Goal: Find contact information: Obtain details needed to contact an individual or organization

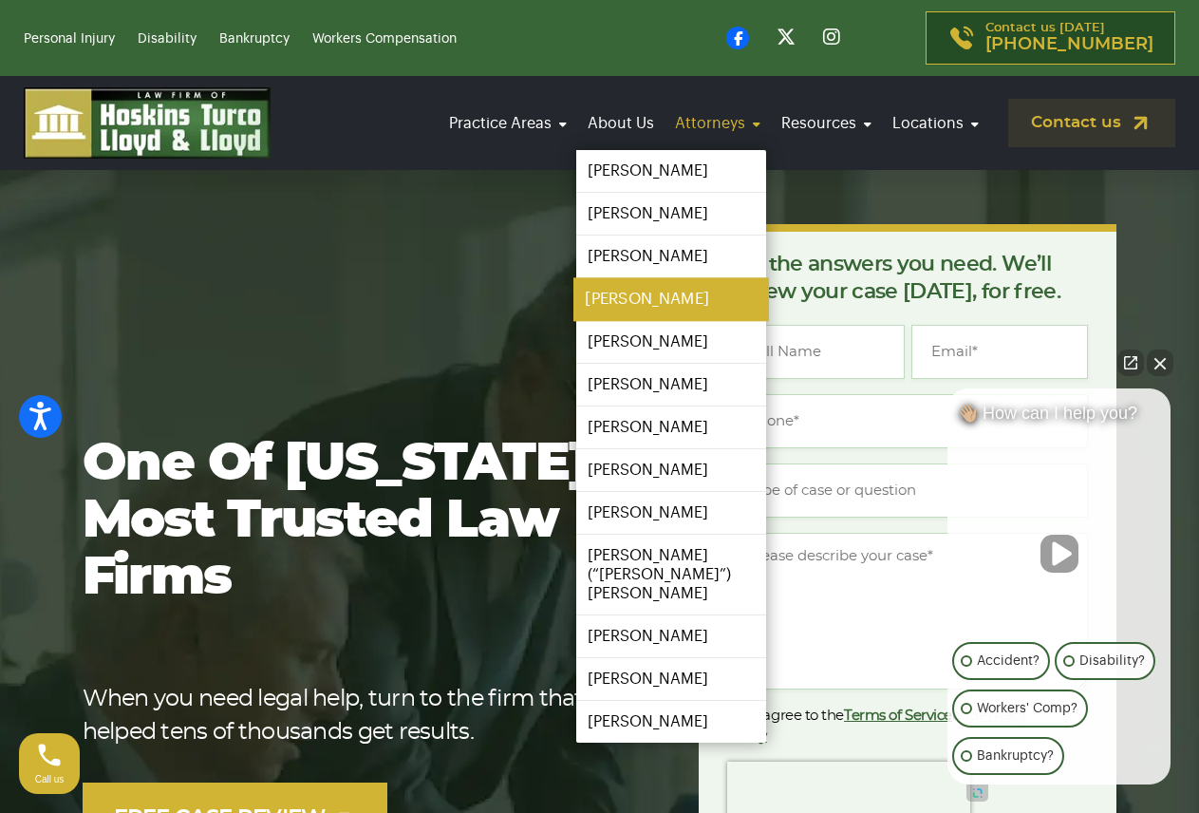
click at [657, 290] on link "[PERSON_NAME]" at bounding box center [671, 299] width 196 height 43
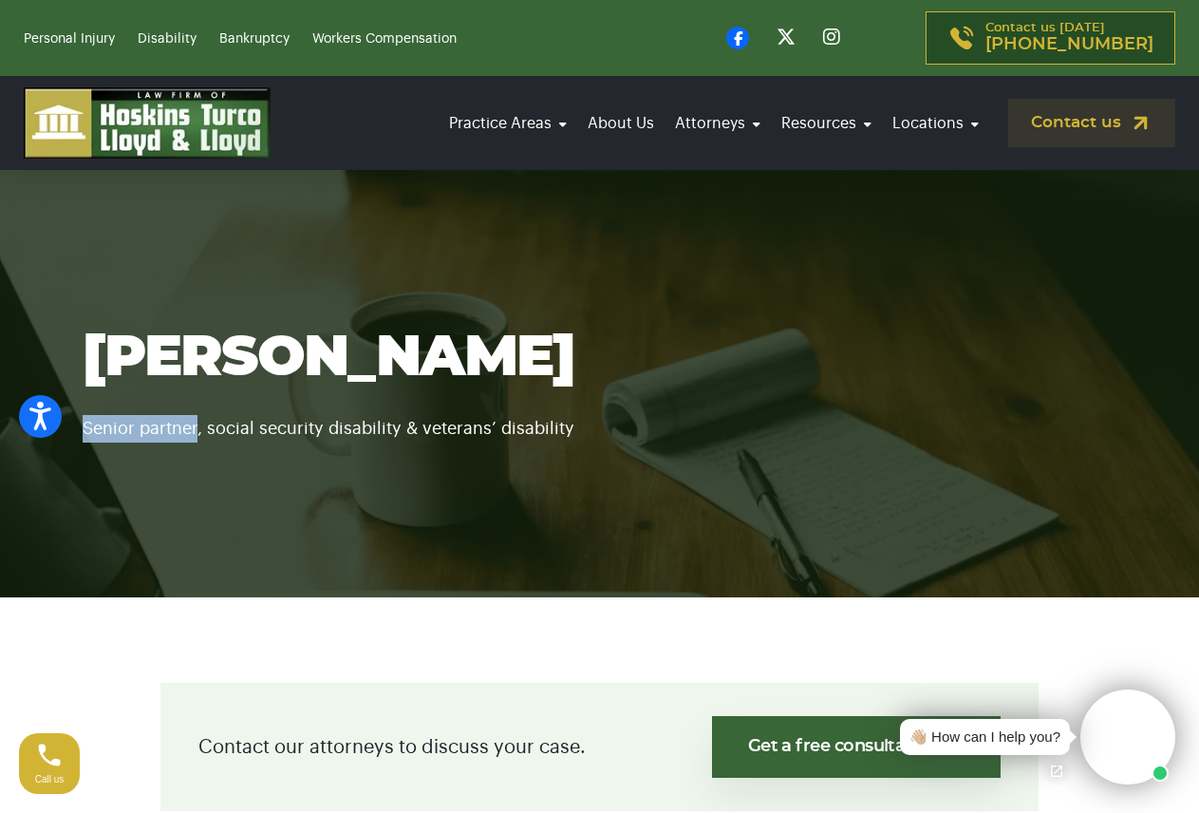
drag, startPoint x: 197, startPoint y: 426, endPoint x: 73, endPoint y: 426, distance: 123.4
click at [73, 426] on div "Ian Lloyd Senior partner, social security disability & veterans’ disability" at bounding box center [600, 384] width 1082 height 118
copy p "Senior partner"
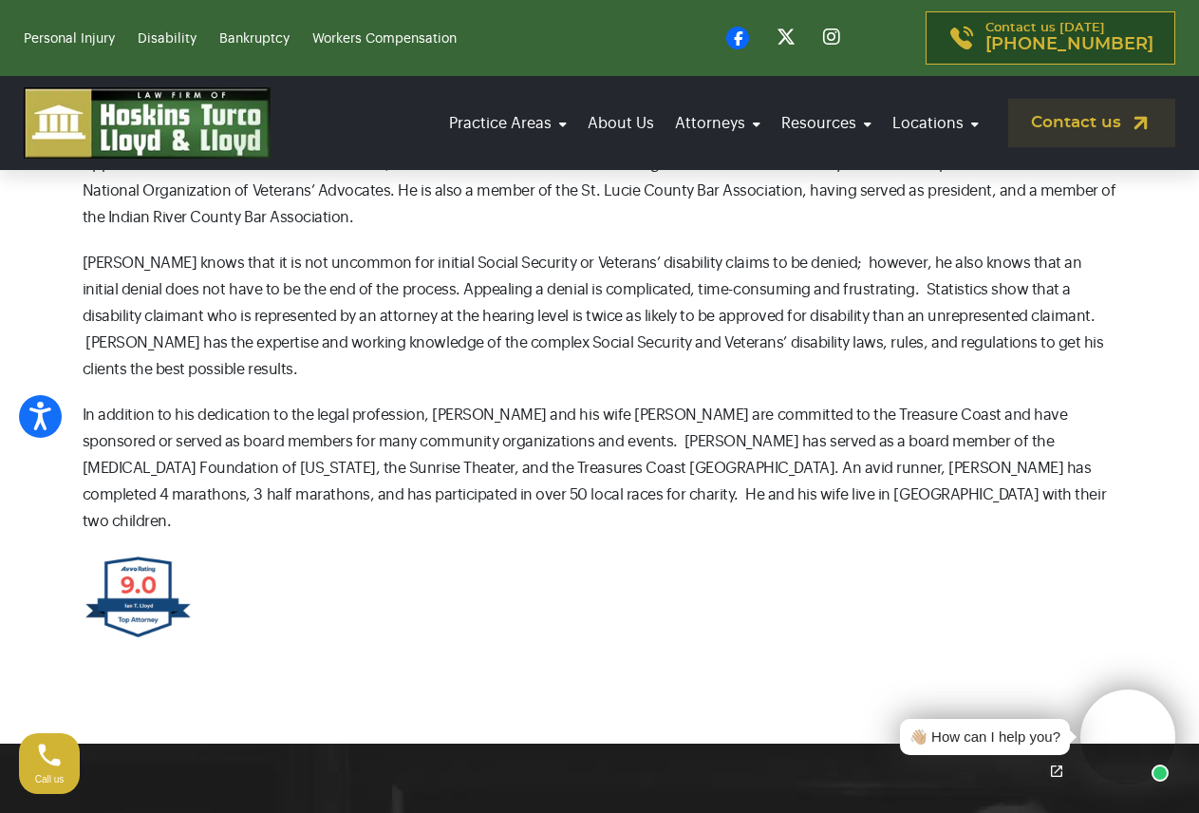
scroll to position [1139, 0]
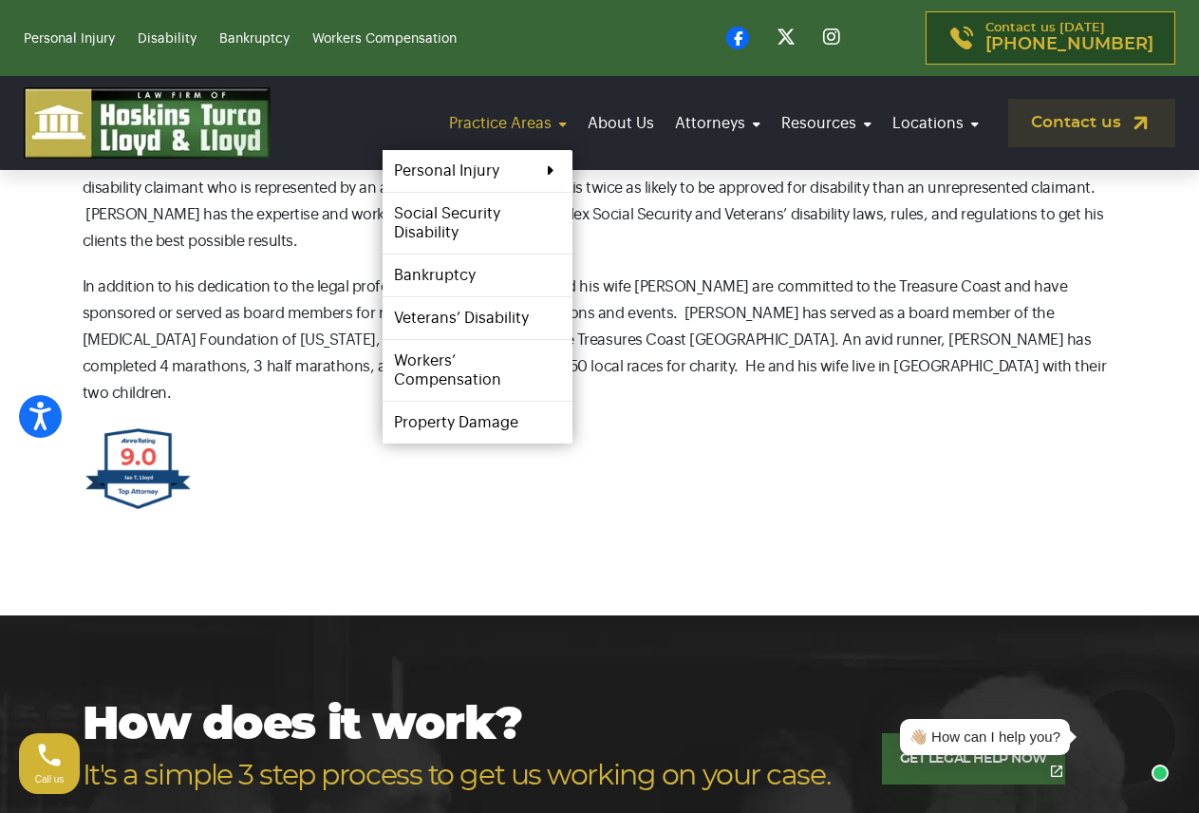
click at [565, 125] on link "Practice Areas" at bounding box center [507, 123] width 129 height 53
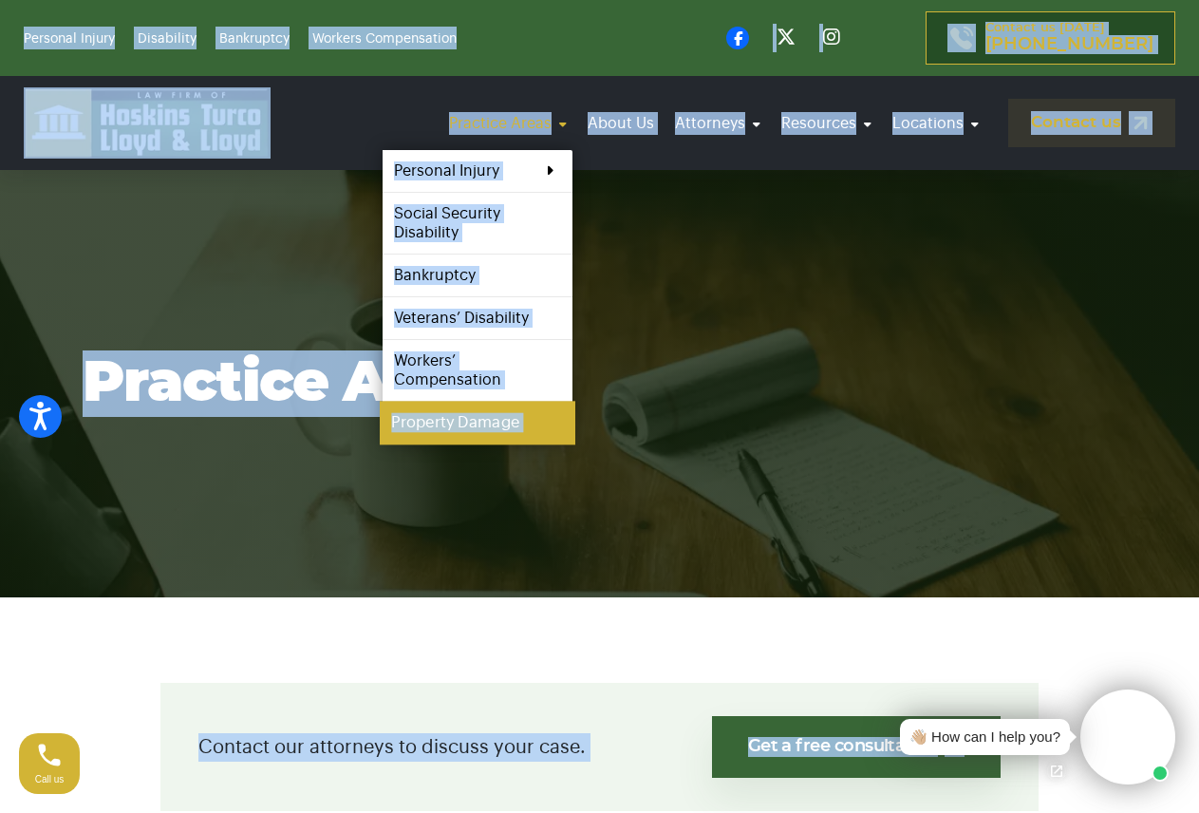
click at [555, 440] on link "Property Damage" at bounding box center [478, 423] width 196 height 43
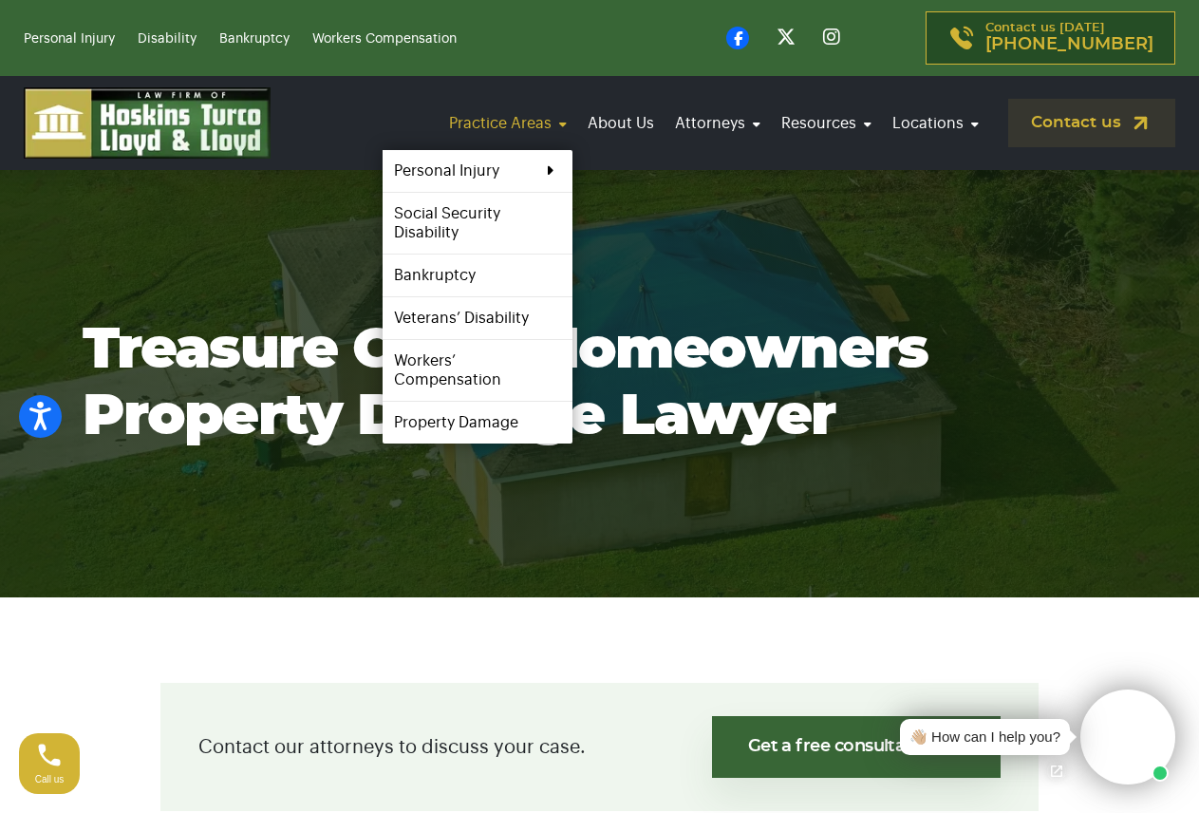
click at [553, 119] on link "Practice Areas" at bounding box center [507, 123] width 129 height 53
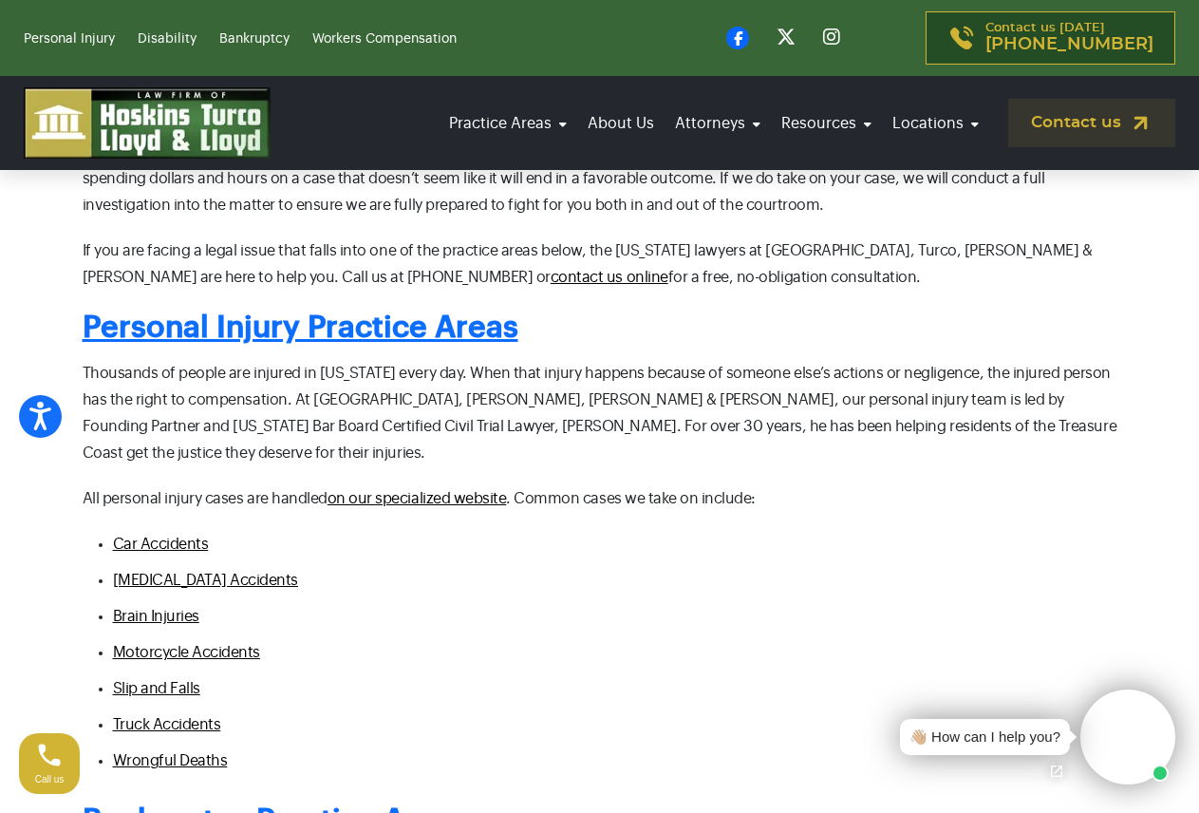
scroll to position [1044, 0]
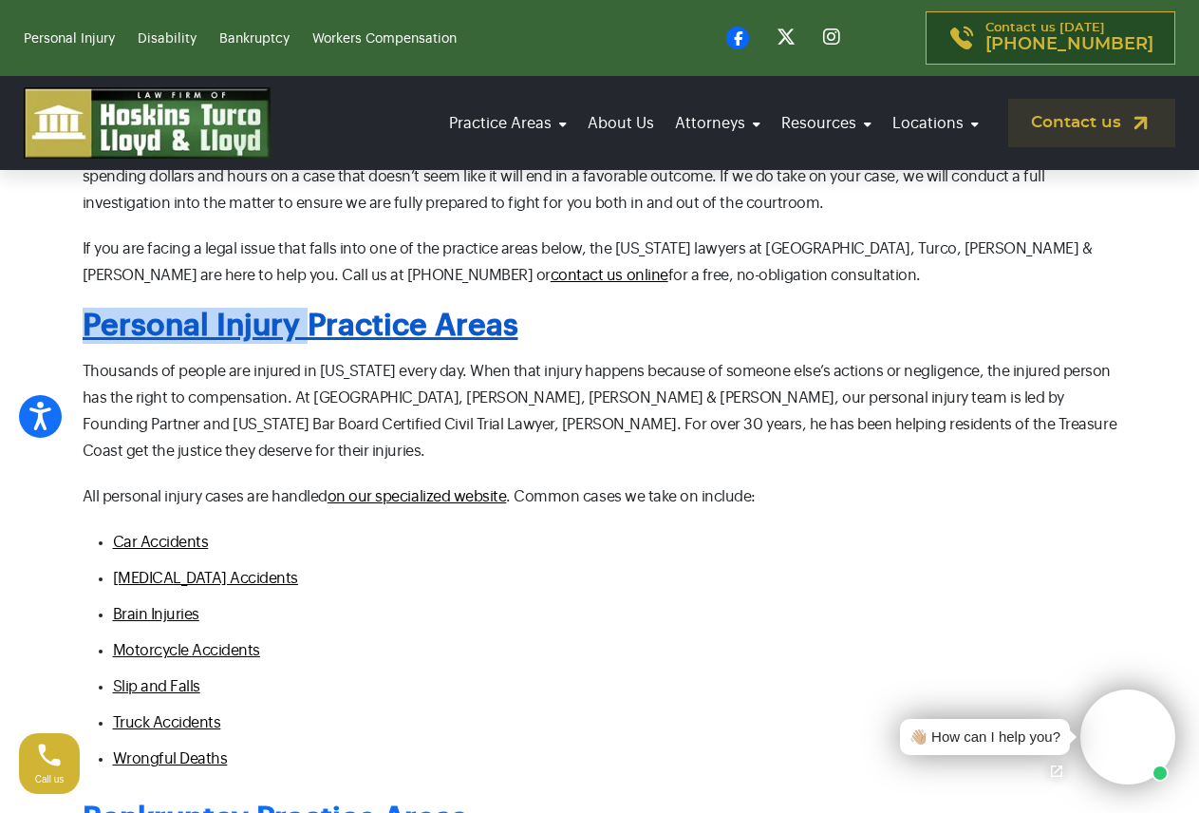
drag, startPoint x: 16, startPoint y: 294, endPoint x: 307, endPoint y: 311, distance: 291.0
copy link "Personal Injury"
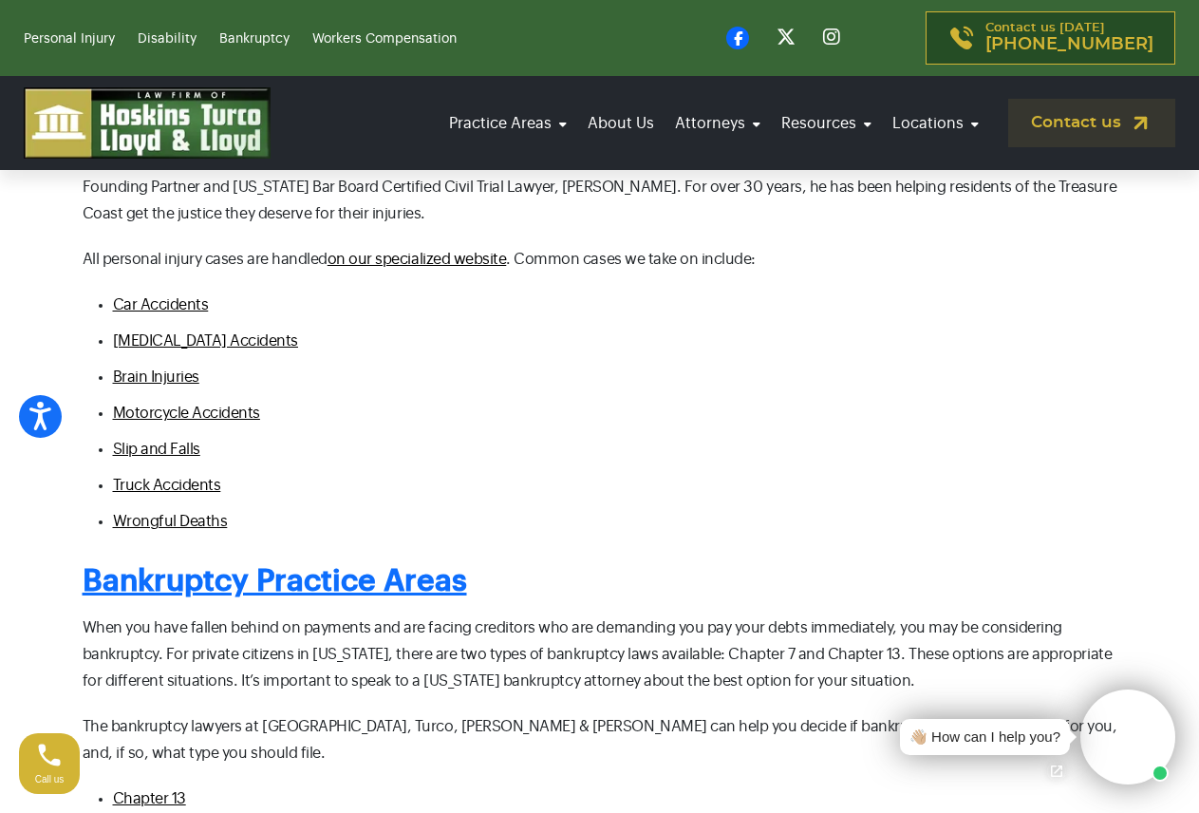
scroll to position [1329, 0]
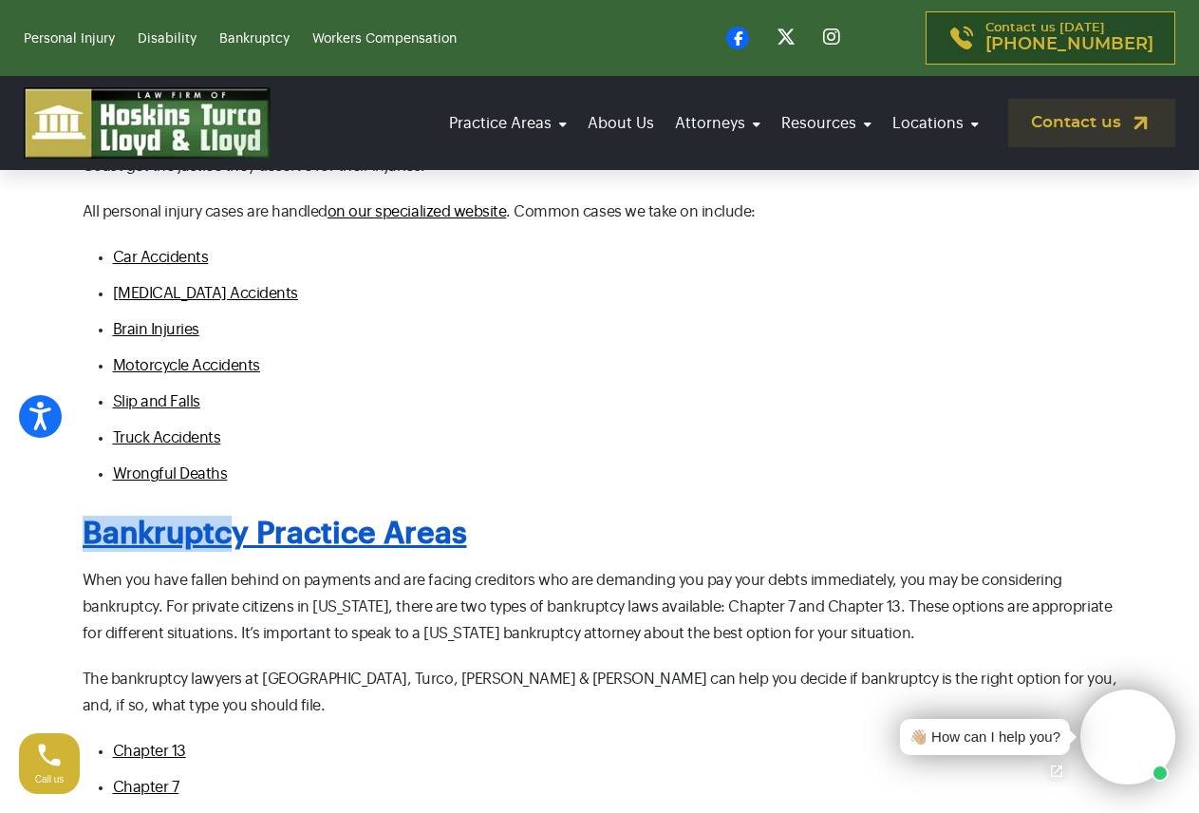
drag, startPoint x: 59, startPoint y: 477, endPoint x: 238, endPoint y: 493, distance: 180.1
click at [238, 493] on div "Contact our attorneys to discuss your case. Get a free consultation [PERSON_NAM…" at bounding box center [600, 673] width 1082 height 2639
click at [242, 518] on link "Bankruptcy Practice Areas" at bounding box center [275, 533] width 384 height 30
drag, startPoint x: 19, startPoint y: 464, endPoint x: 242, endPoint y: 478, distance: 223.5
click at [242, 478] on section "Contact our attorneys to discuss your case. Get a free consultation [PERSON_NAM…" at bounding box center [599, 682] width 1199 height 2829
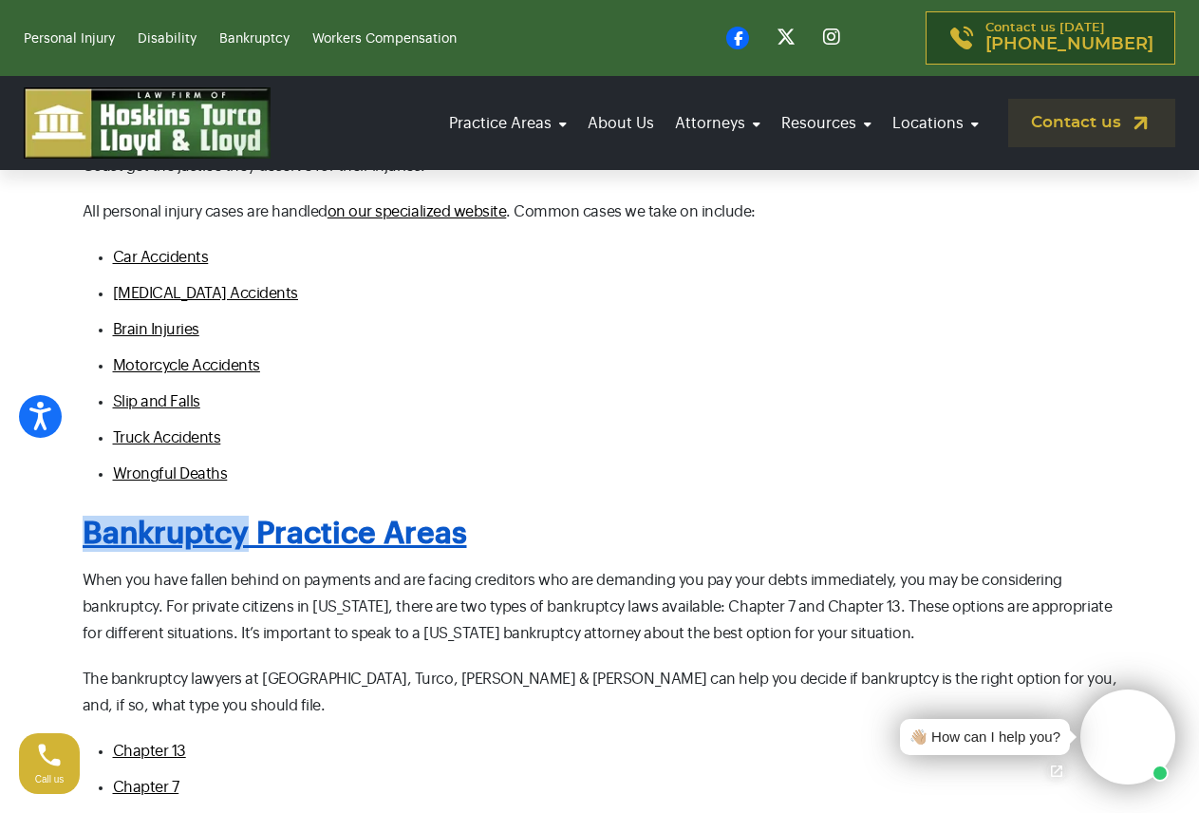
copy link "Bankruptcy"
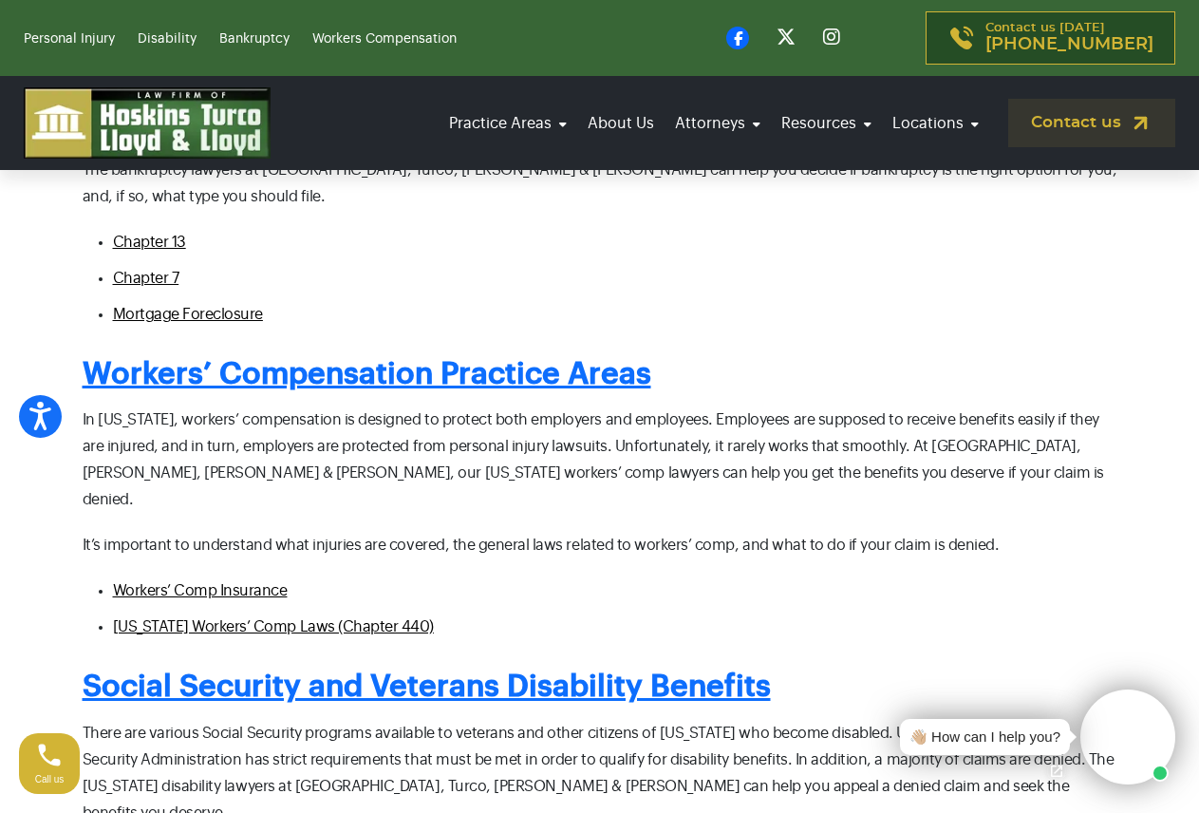
scroll to position [1804, 0]
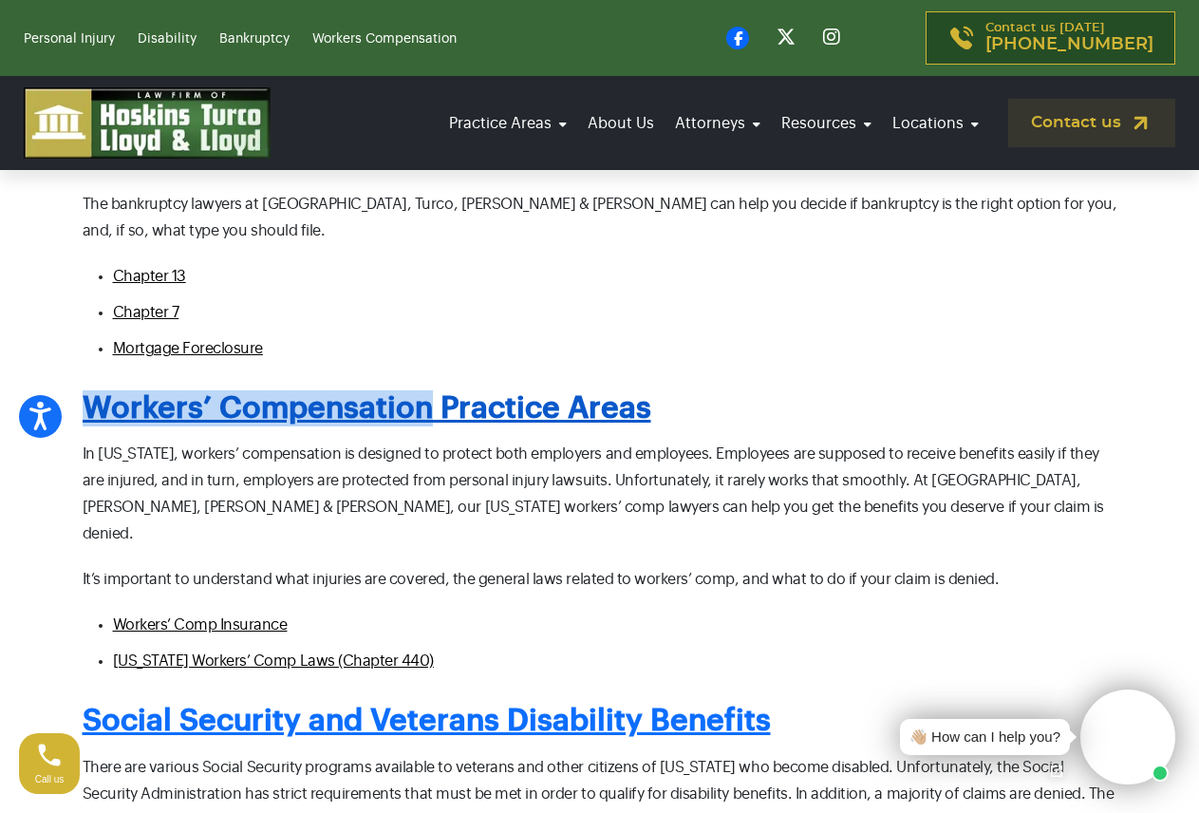
drag, startPoint x: 42, startPoint y: 334, endPoint x: 426, endPoint y: 324, distance: 384.6
click at [426, 324] on section "Contact our attorneys to discuss your case. Get a free consultation [PERSON_NAM…" at bounding box center [599, 207] width 1199 height 2829
copy link "Workers’ Compensation"
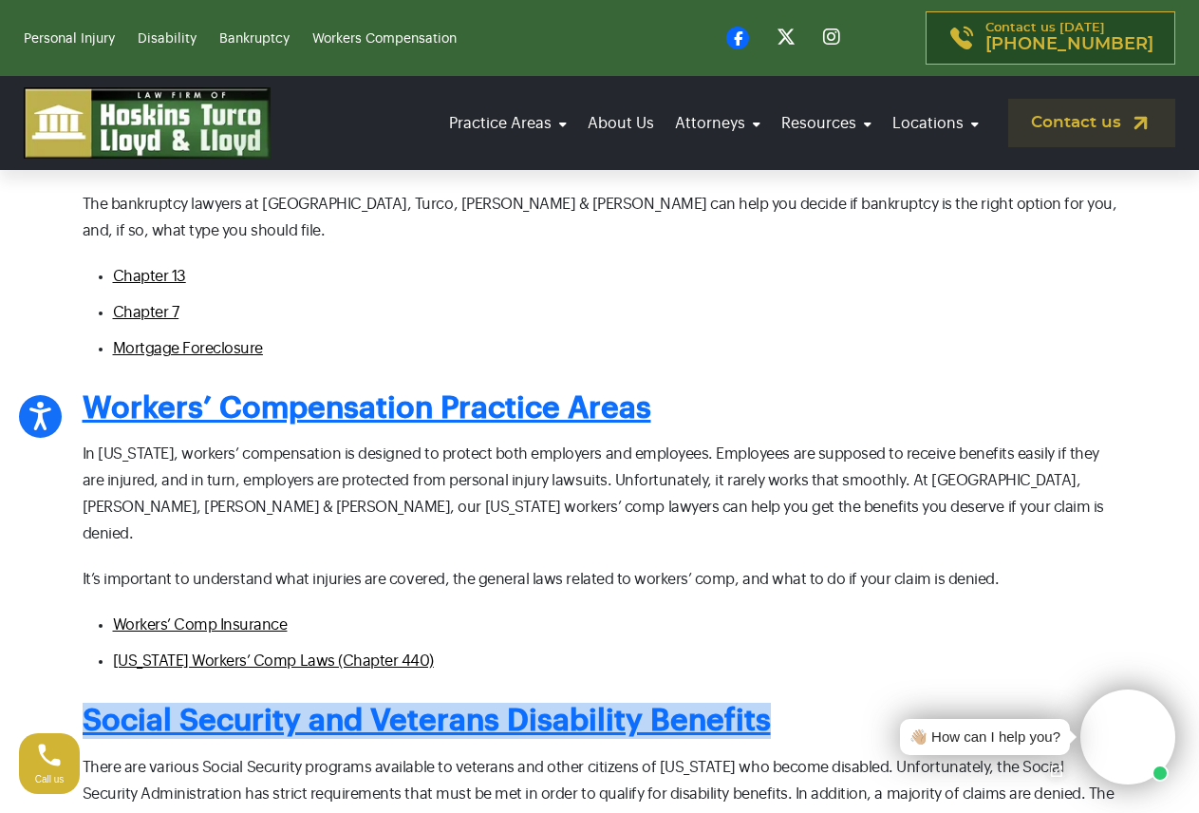
drag, startPoint x: 68, startPoint y: 618, endPoint x: 767, endPoint y: 579, distance: 699.8
click at [767, 579] on div "Contact our attorneys to discuss your case. Get a free consultation Hoskins, Tu…" at bounding box center [600, 198] width 1082 height 2639
copy link "Social Security and Veterans Disability Benefits"
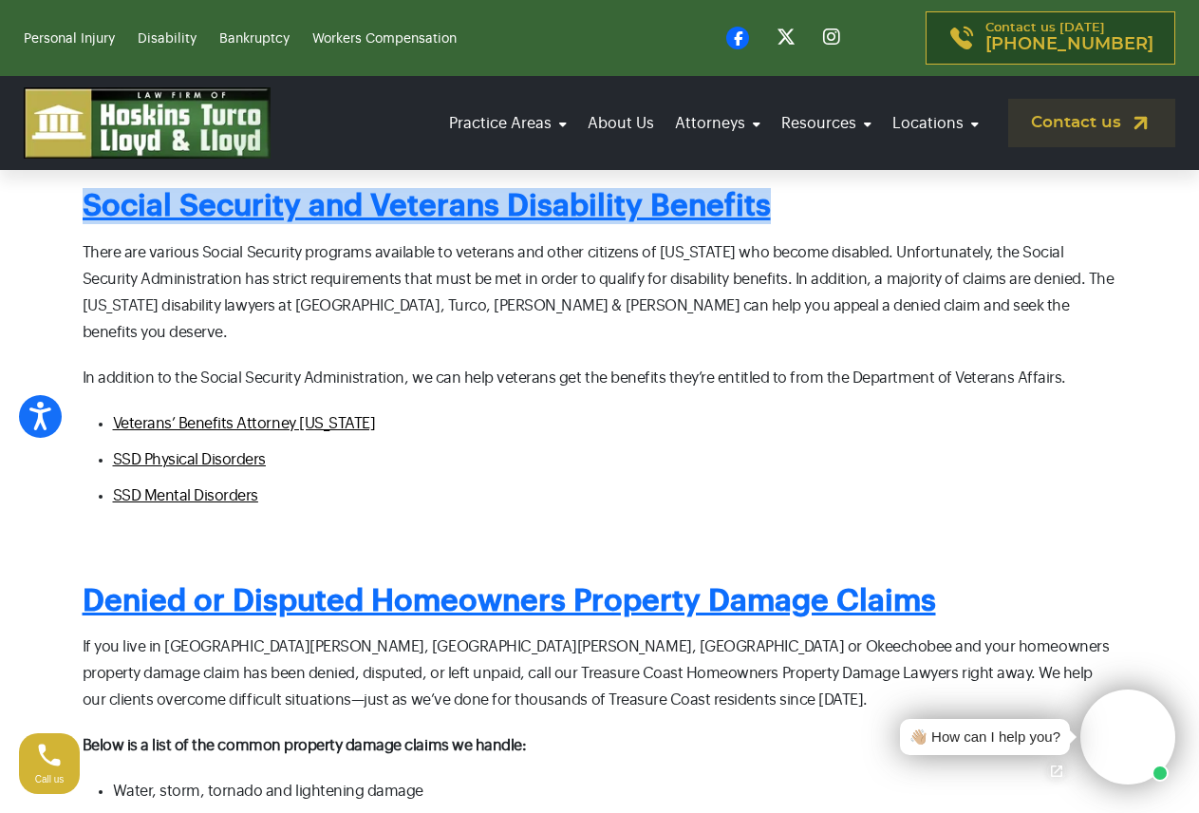
scroll to position [2373, 0]
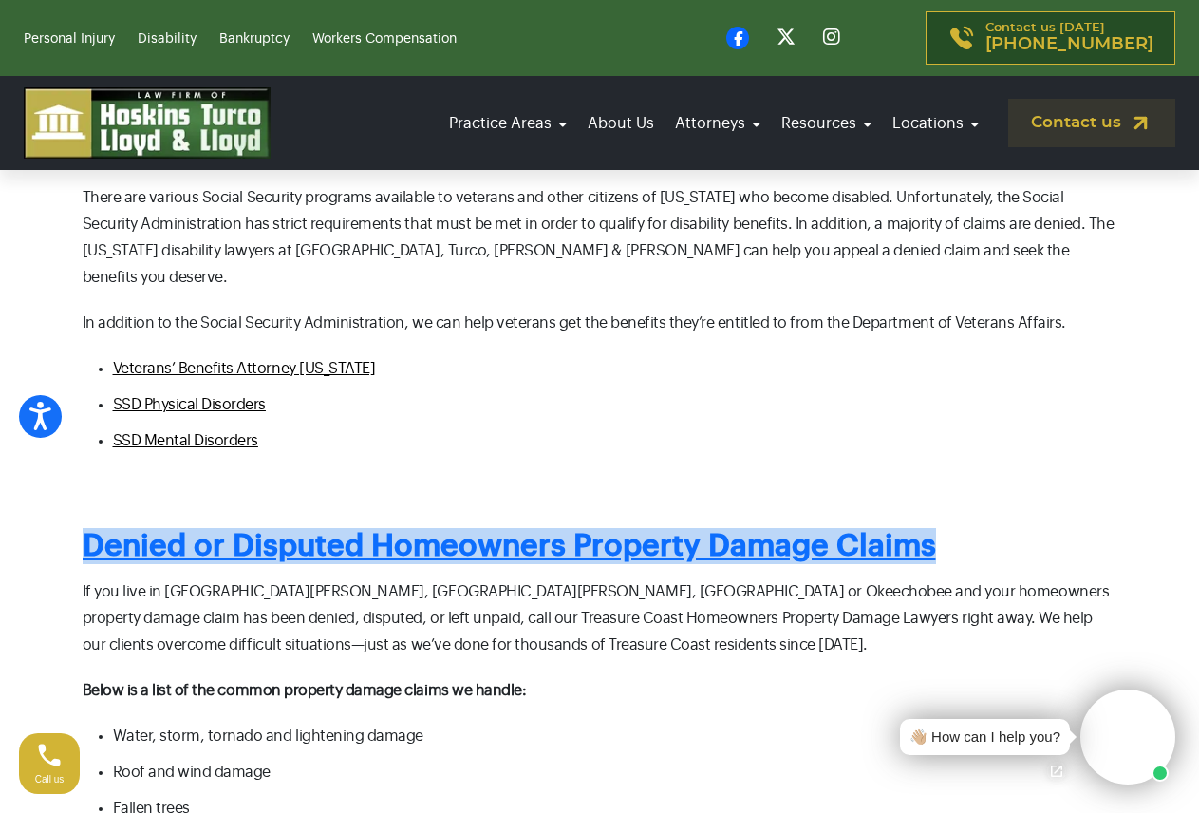
drag, startPoint x: 73, startPoint y: 410, endPoint x: 944, endPoint y: 410, distance: 870.5
copy link "Denied or Disputed Homeowners Property Damage Claims"
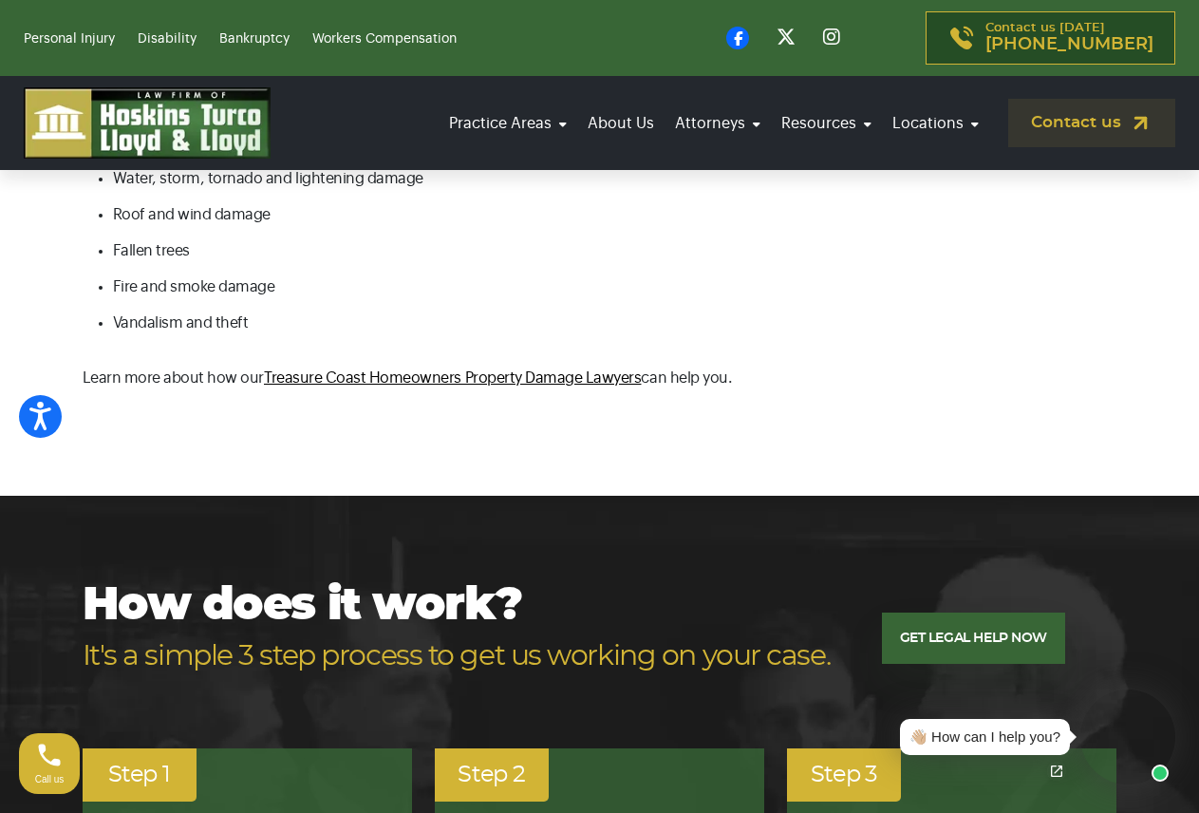
scroll to position [2943, 0]
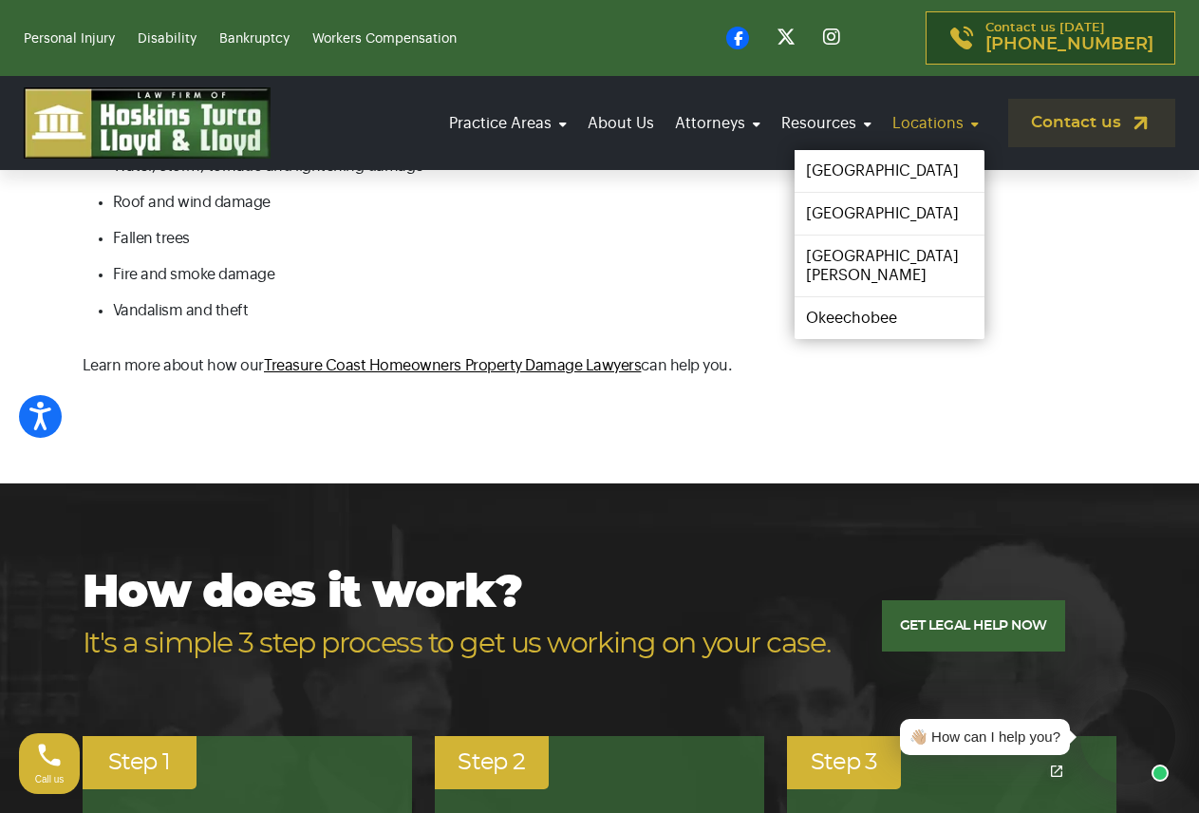
click at [942, 124] on link "Locations" at bounding box center [936, 123] width 98 height 53
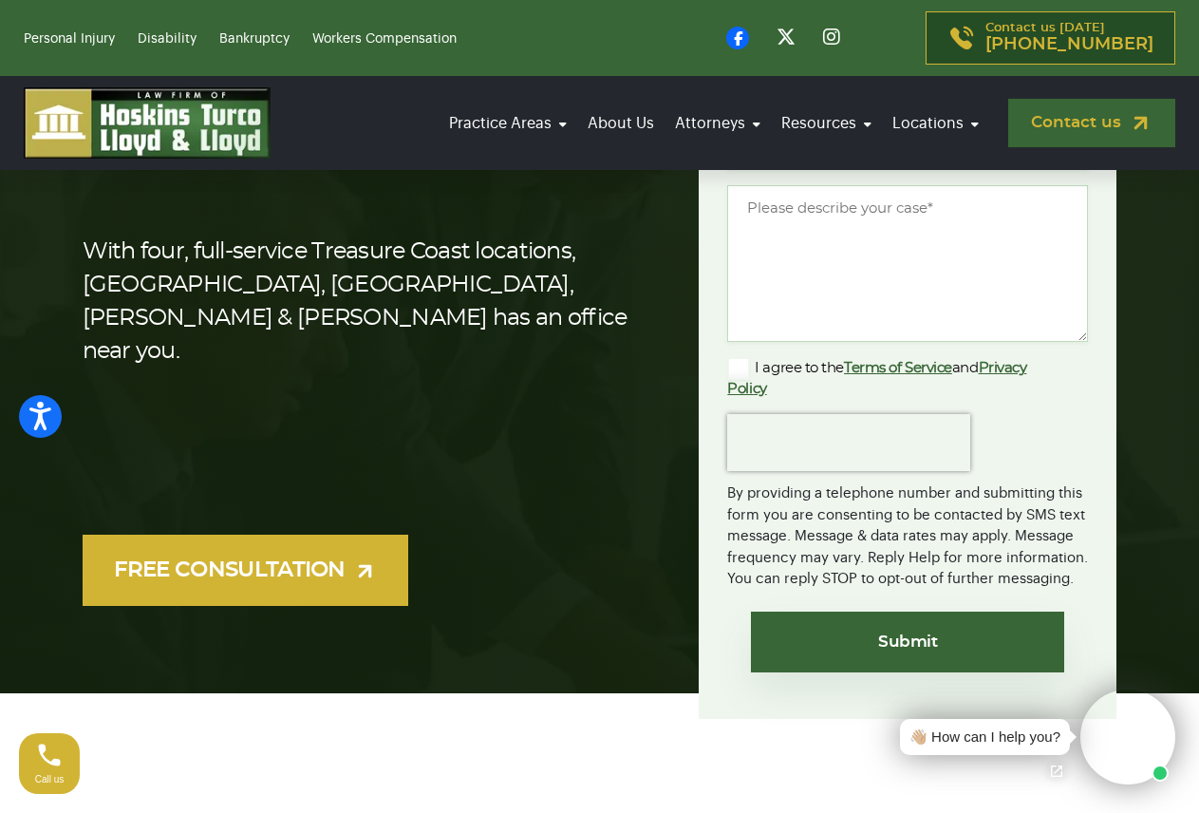
scroll to position [380, 0]
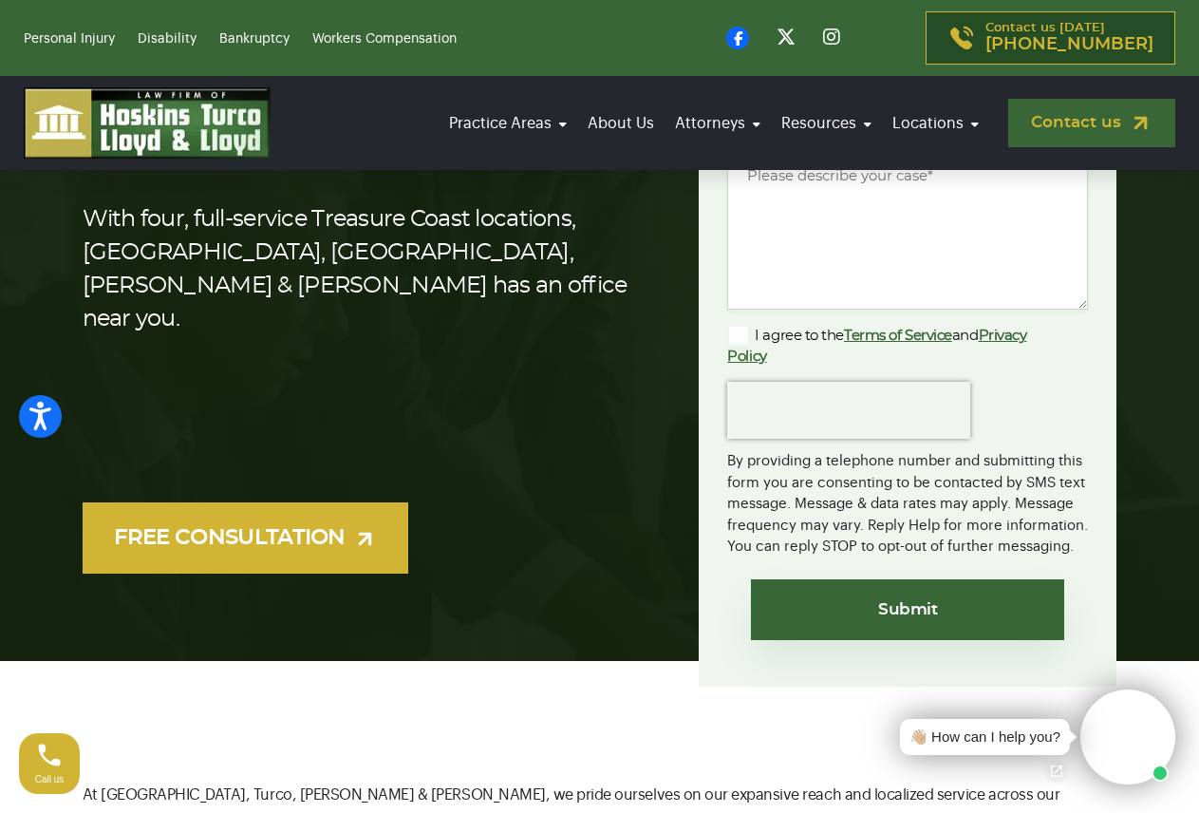
click at [1049, 121] on link "Contact us" at bounding box center [1091, 123] width 167 height 48
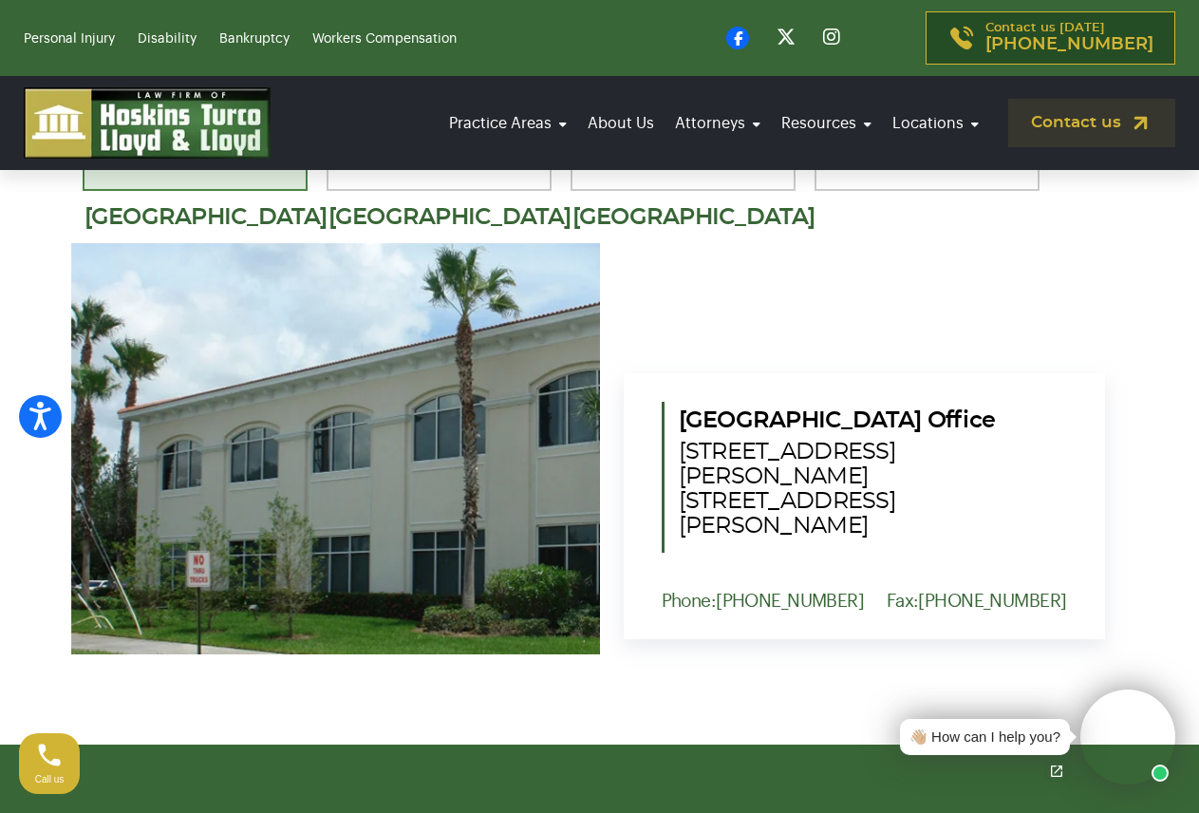
scroll to position [1994, 0]
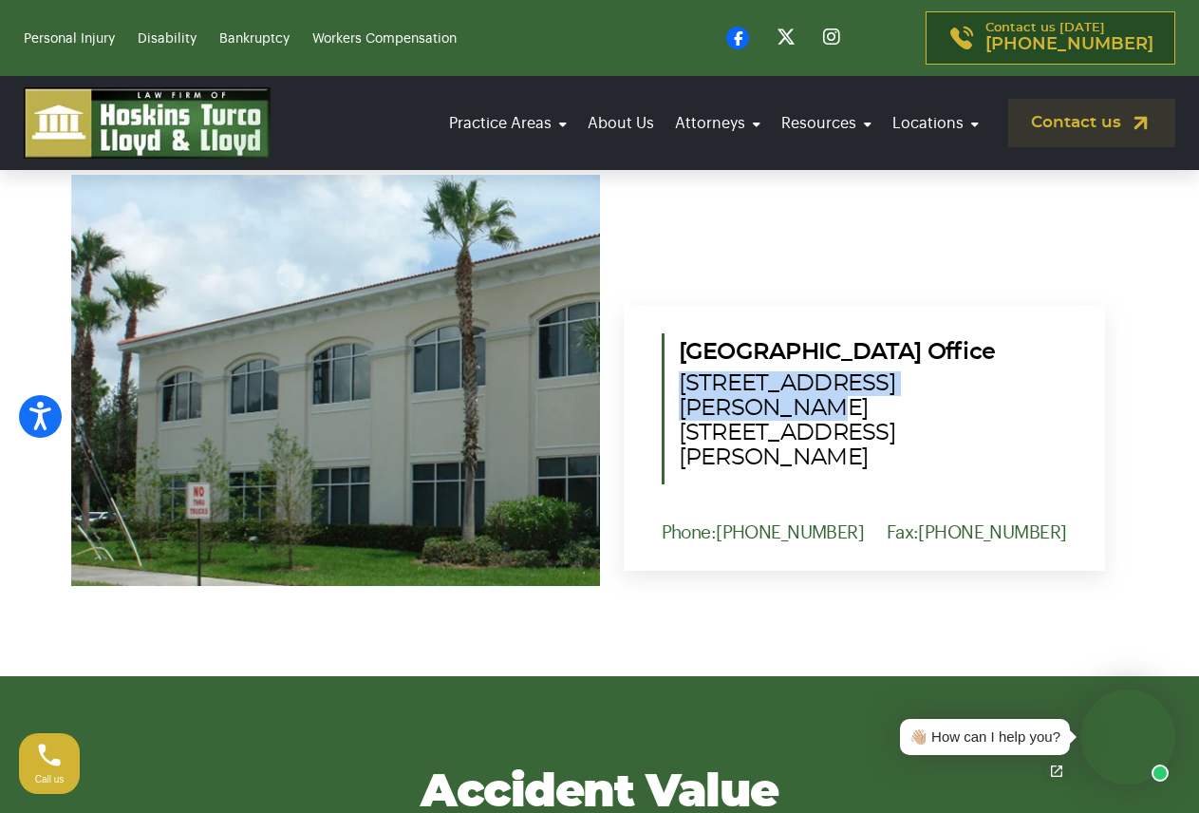
drag, startPoint x: 977, startPoint y: 402, endPoint x: 671, endPoint y: 398, distance: 305.7
click at [671, 398] on div "Port St. Lucie Office 1555 NW St. Lucie West Blvd. Suite 203, Port St. Lucie, F…" at bounding box center [864, 408] width 405 height 151
copy span "1555 NW St. Lucie West Blvd"
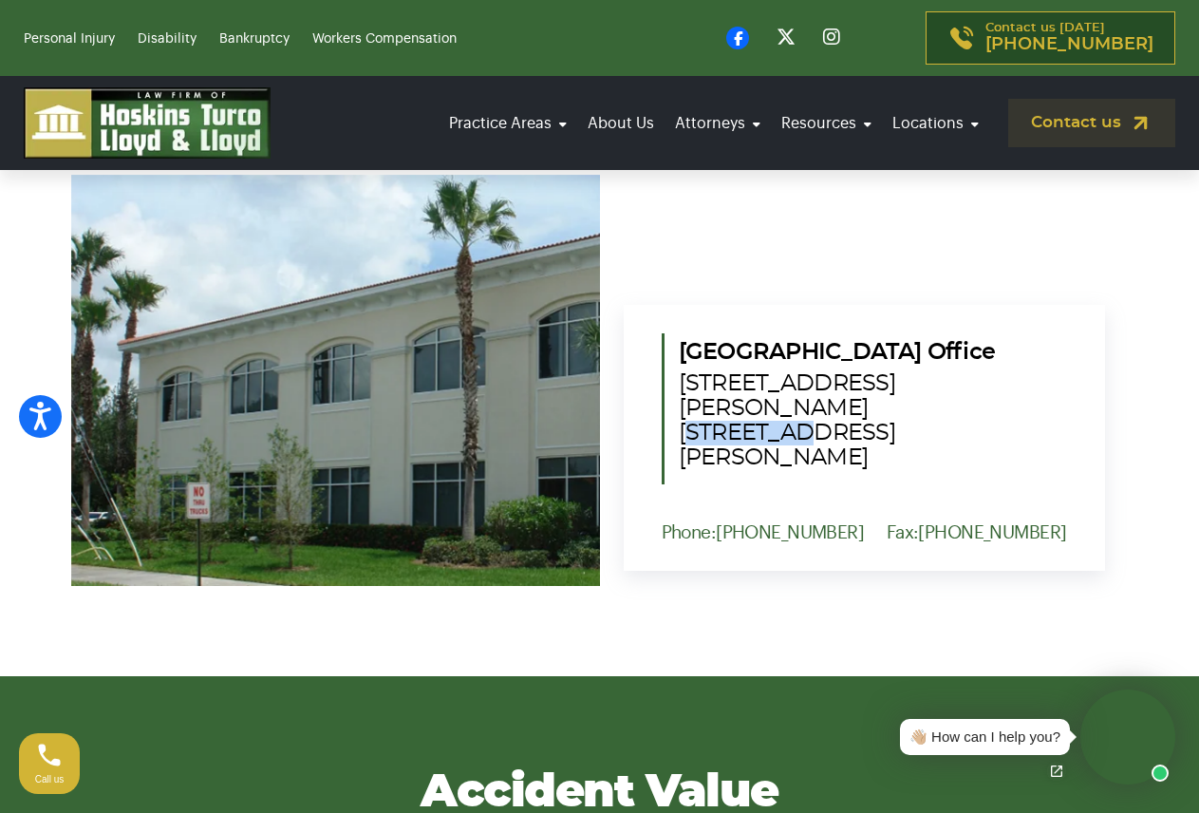
drag, startPoint x: 777, startPoint y: 421, endPoint x: 677, endPoint y: 427, distance: 99.9
click at [677, 427] on div "Port St. Lucie Office 1555 NW St. Lucie West Blvd. Suite 203, Port St. Lucie, F…" at bounding box center [864, 408] width 405 height 151
copy span "Suite 203"
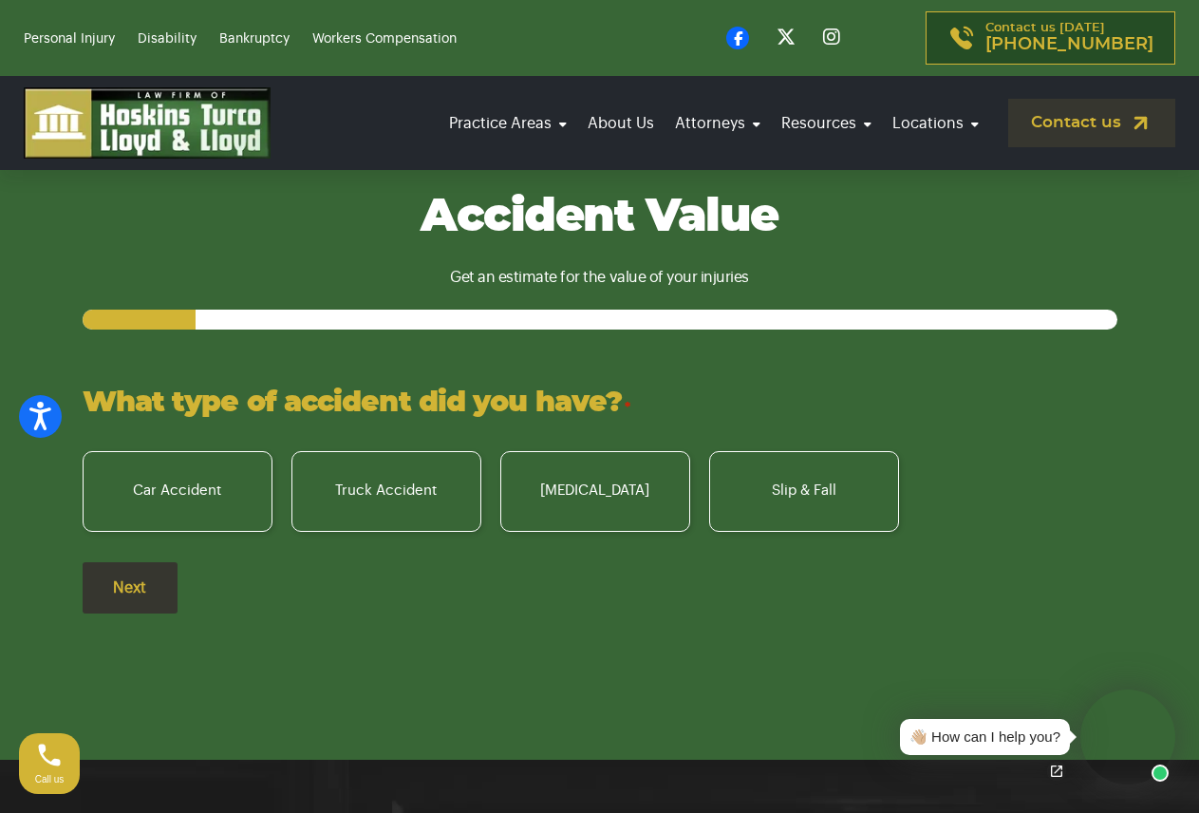
scroll to position [2658, 0]
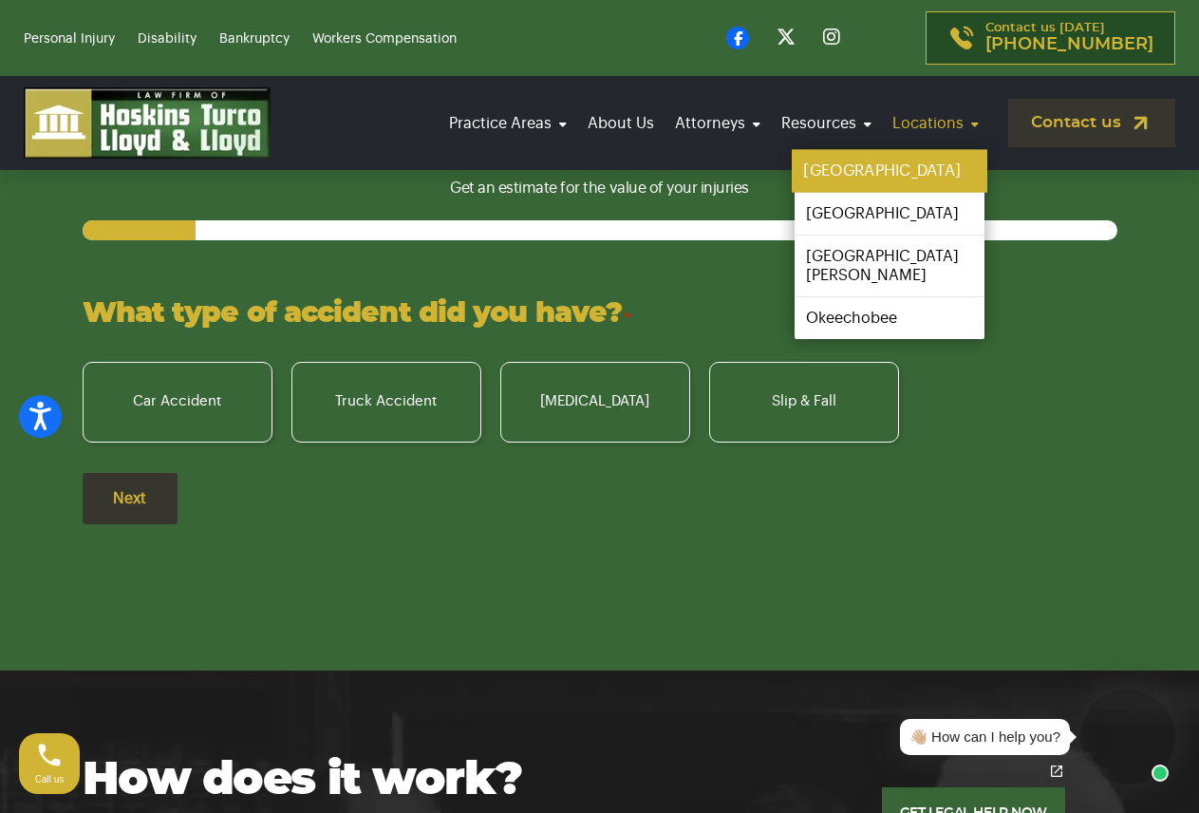
click at [914, 170] on link "[GEOGRAPHIC_DATA]" at bounding box center [890, 171] width 196 height 43
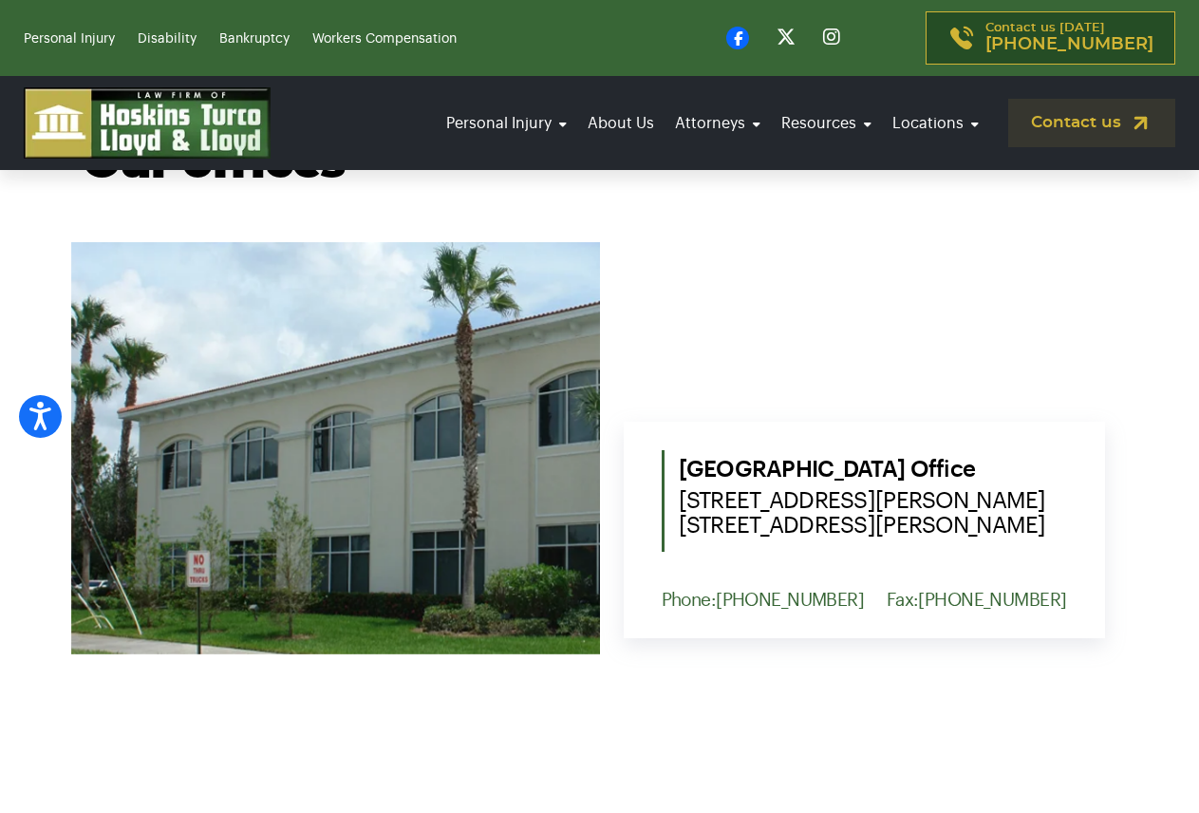
scroll to position [759, 0]
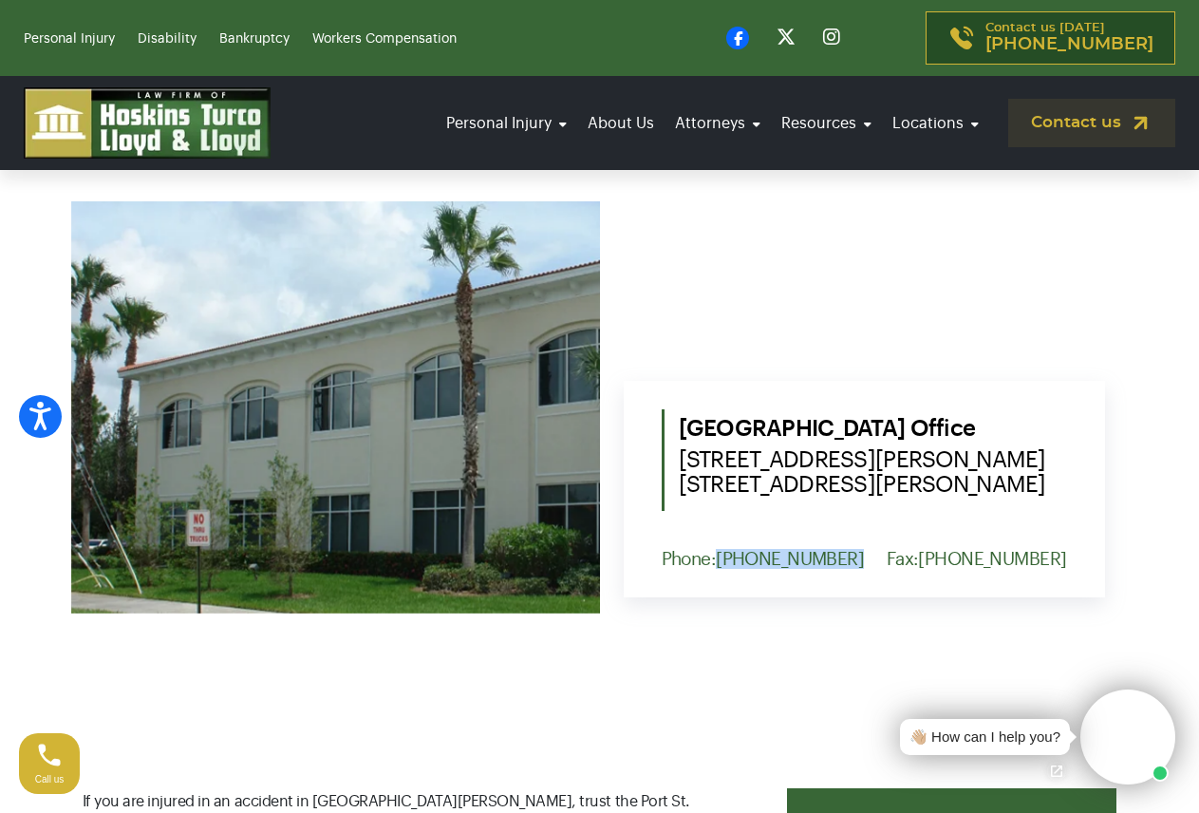
drag, startPoint x: 720, startPoint y: 557, endPoint x: 867, endPoint y: 562, distance: 147.2
click at [867, 562] on div "Phone: (772) 577-7551 Fax: (772) 344-3838" at bounding box center [864, 559] width 405 height 20
copy link "(772) 577-7551"
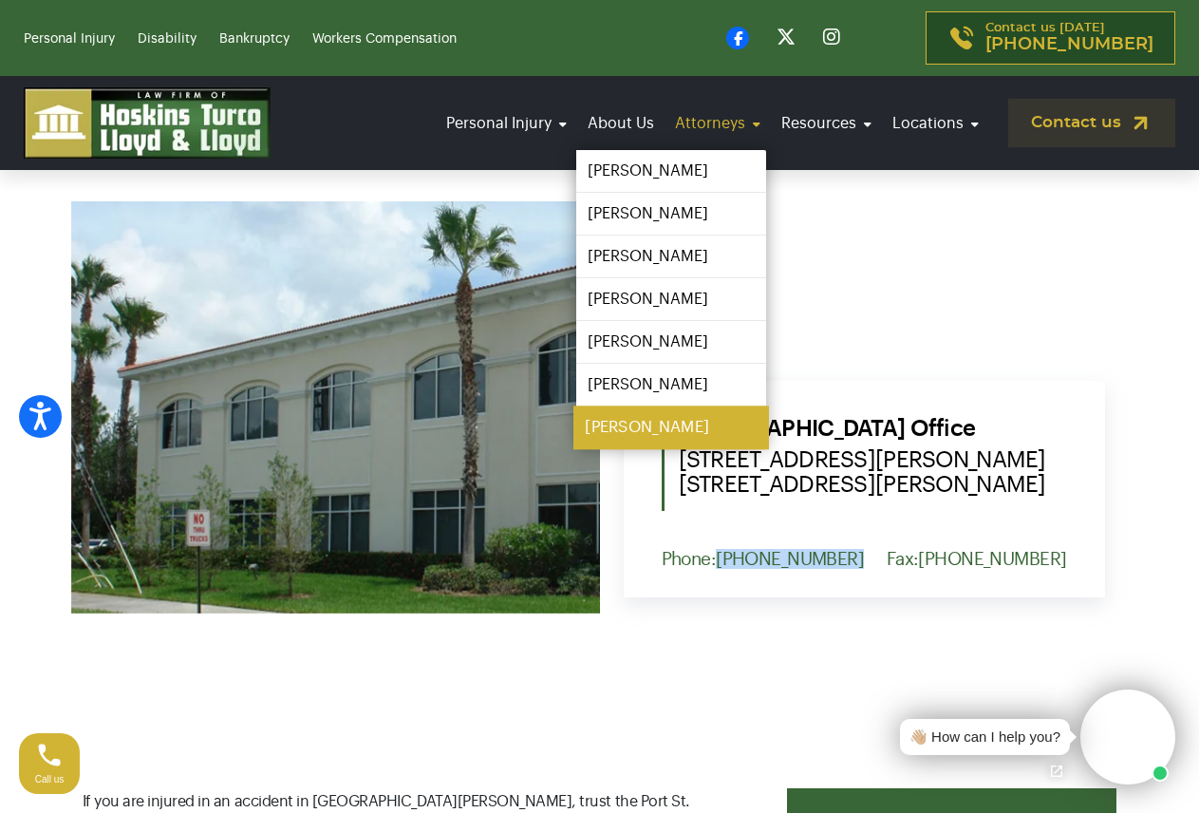
click at [671, 418] on link "[PERSON_NAME]" at bounding box center [671, 427] width 196 height 43
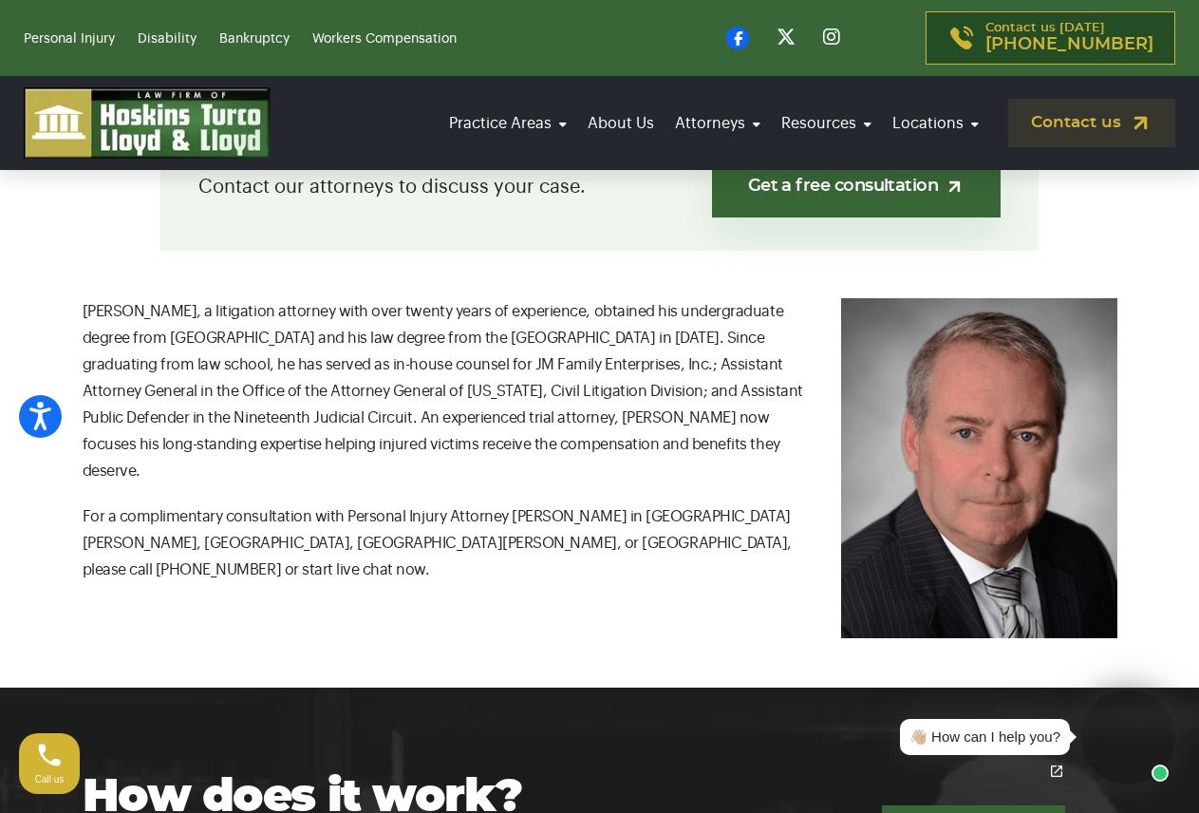
scroll to position [570, 0]
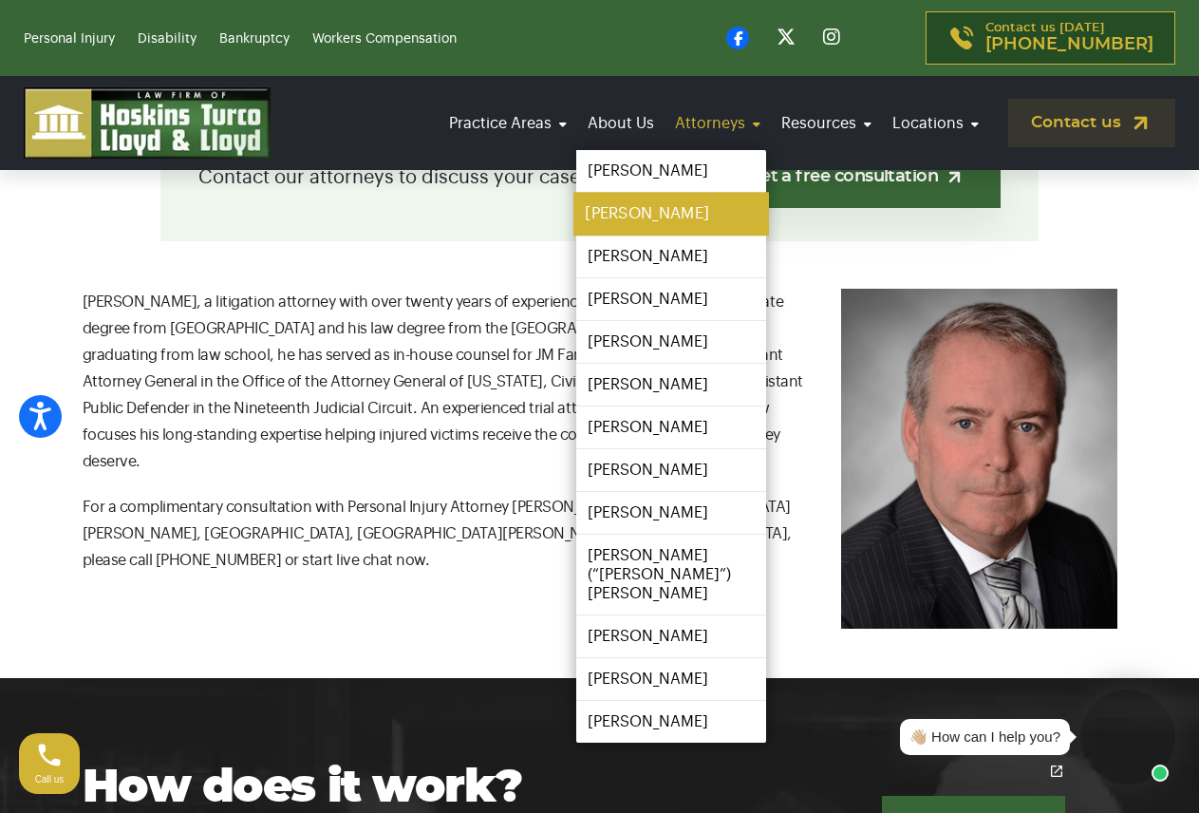
click at [665, 210] on link "[PERSON_NAME]" at bounding box center [671, 214] width 196 height 43
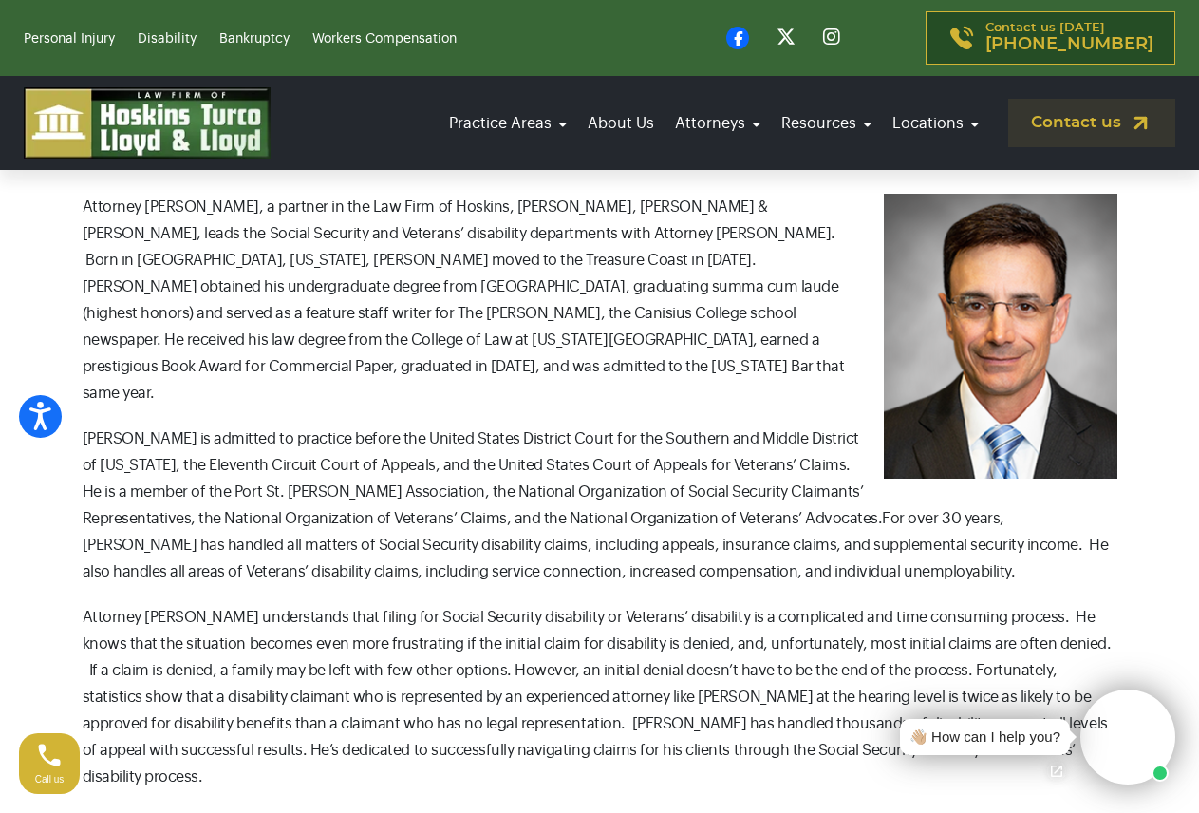
scroll to position [570, 0]
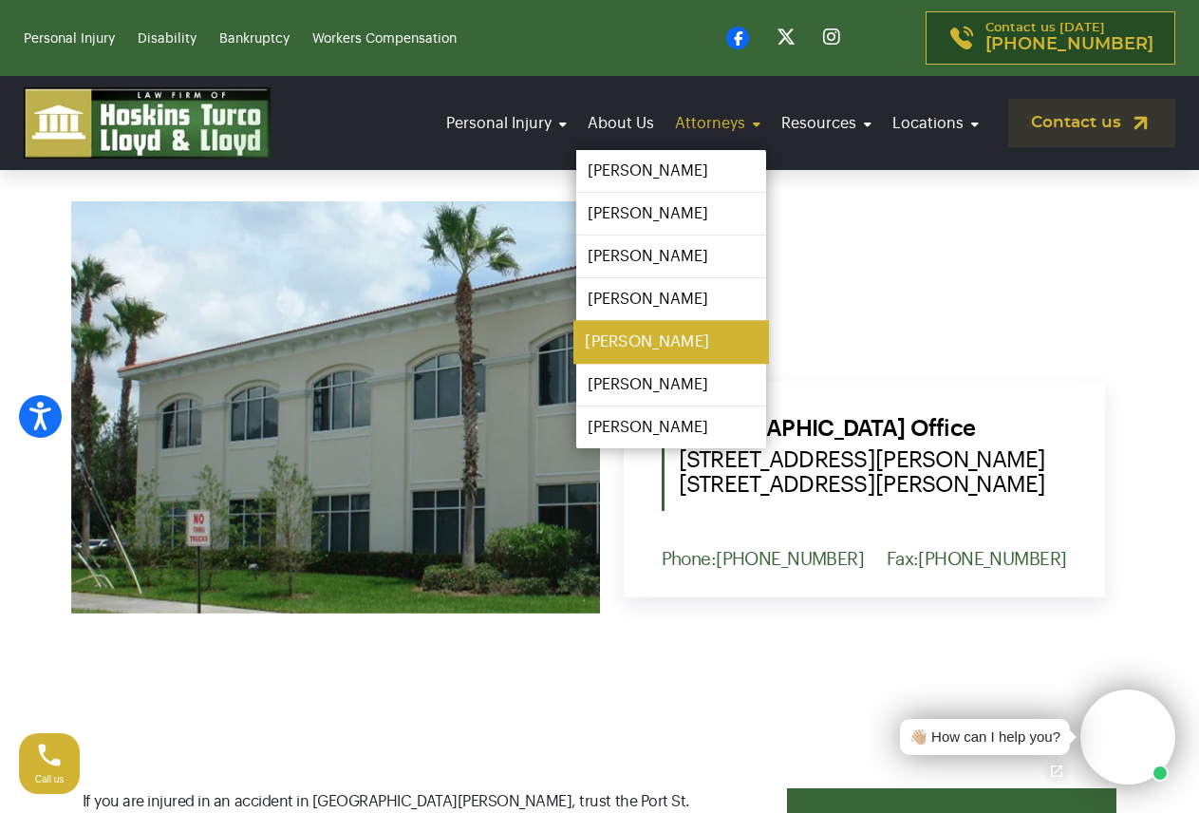
click at [688, 339] on link "[PERSON_NAME]" at bounding box center [671, 342] width 196 height 43
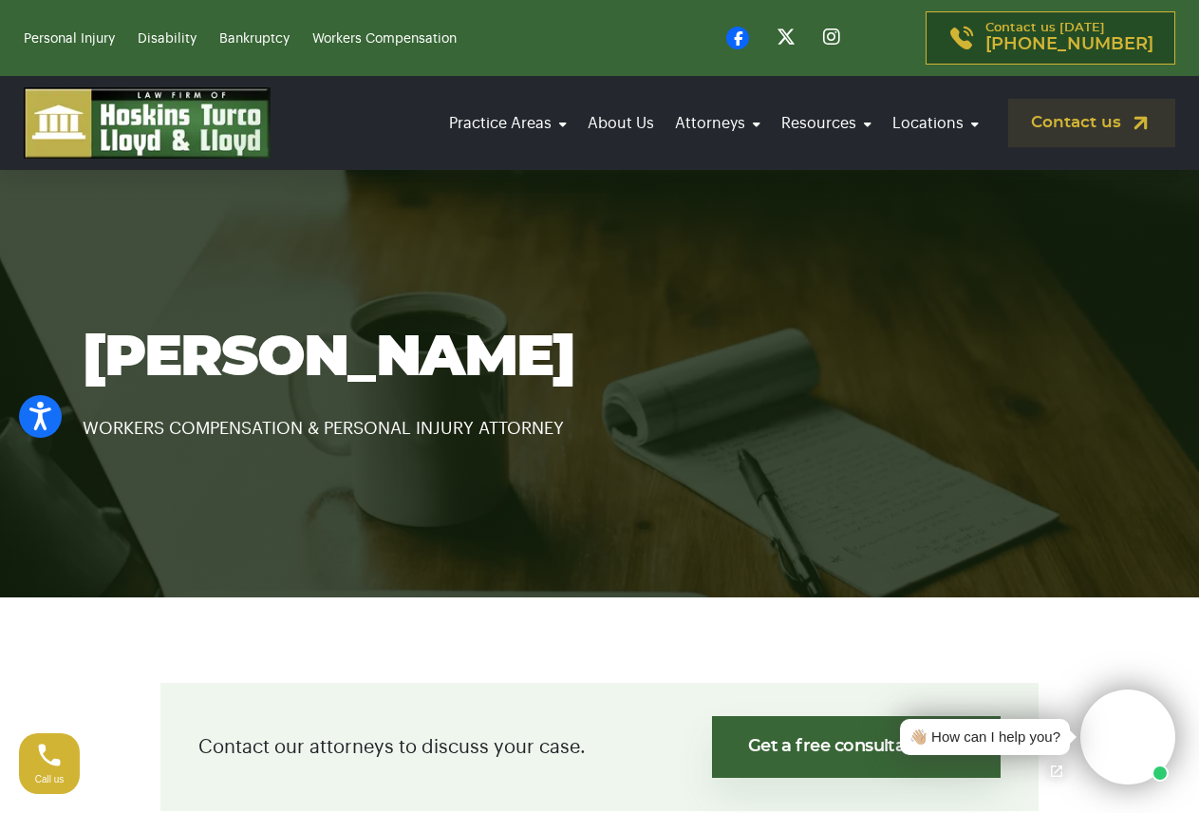
click at [782, 359] on h1 "Ronald S. Fanaro" at bounding box center [600, 358] width 1035 height 66
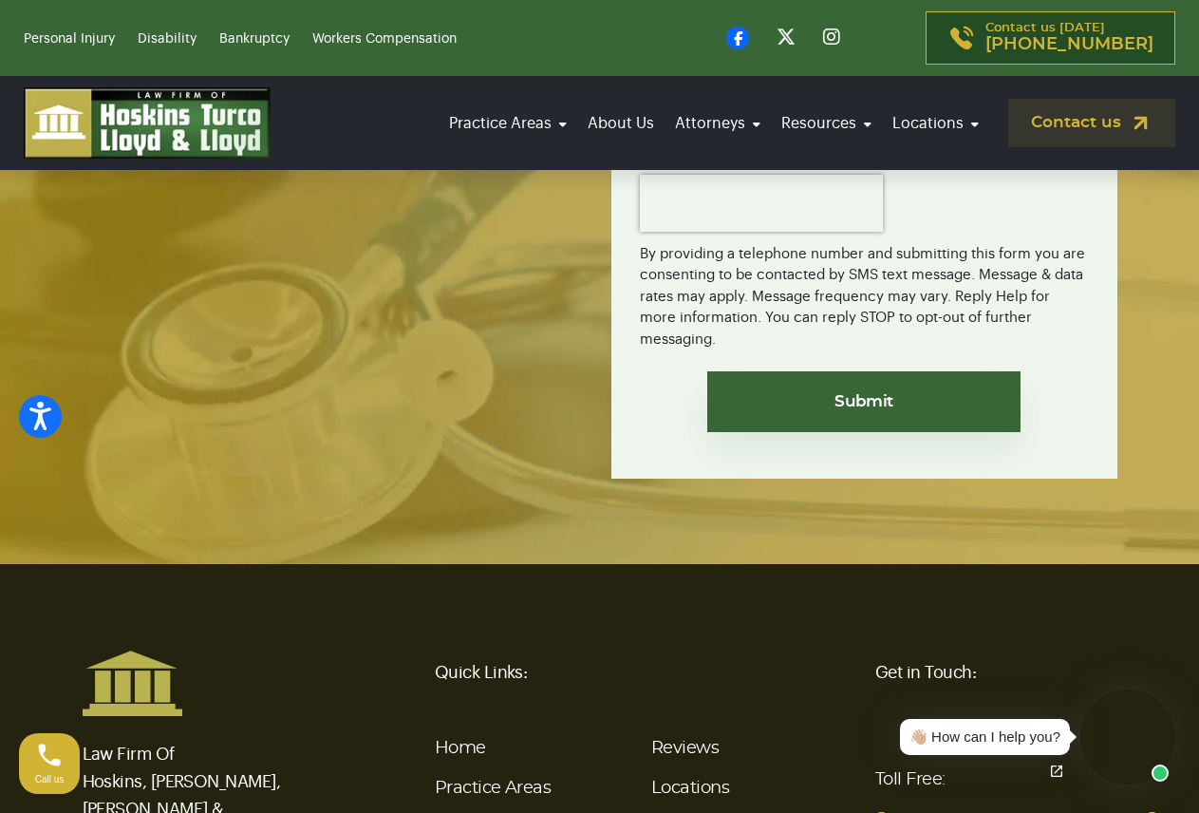
scroll to position [3659, 0]
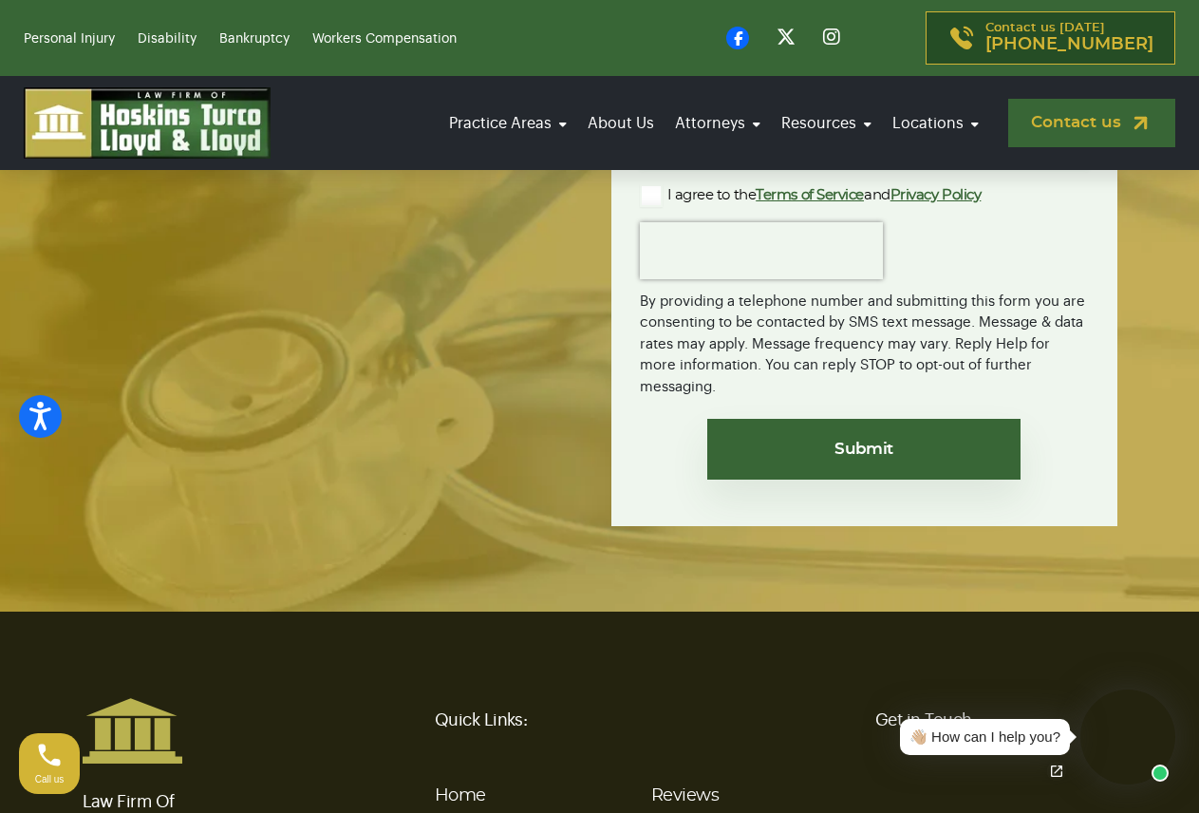
click at [1061, 126] on link "Contact us" at bounding box center [1091, 123] width 167 height 48
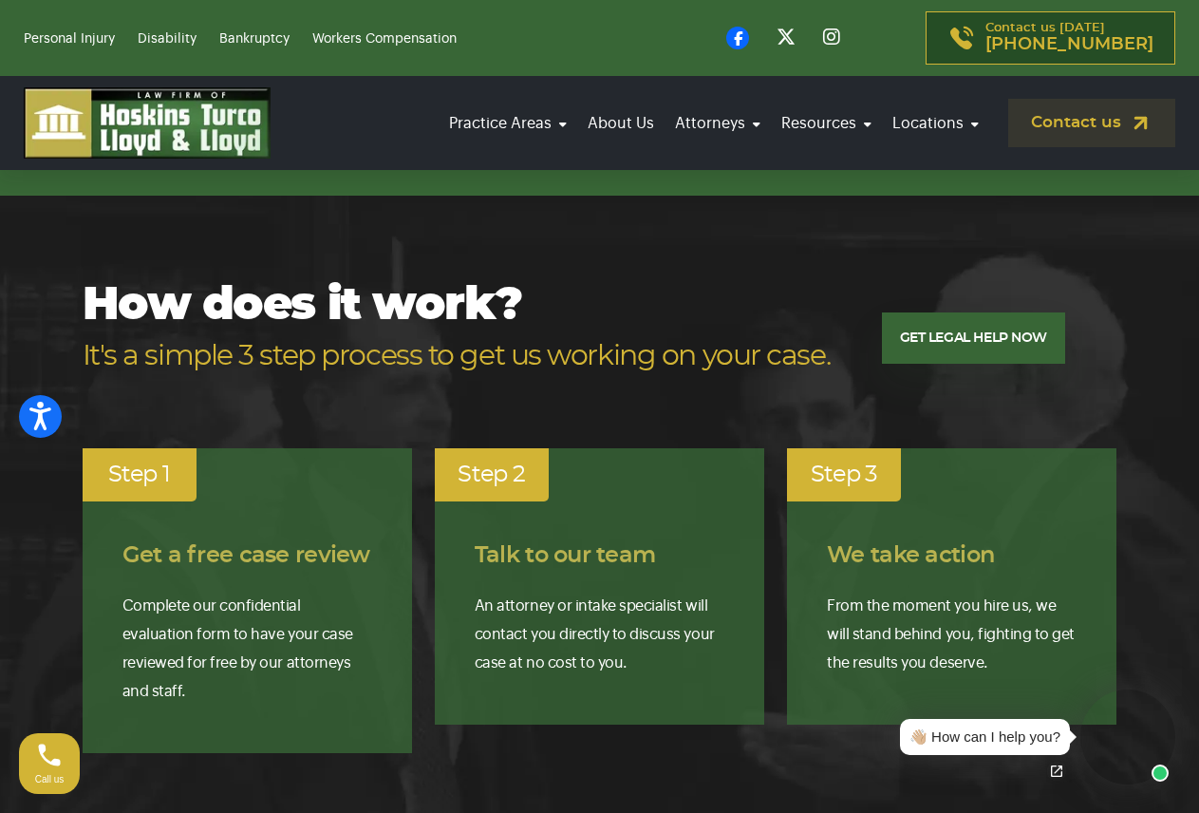
scroll to position [3512, 0]
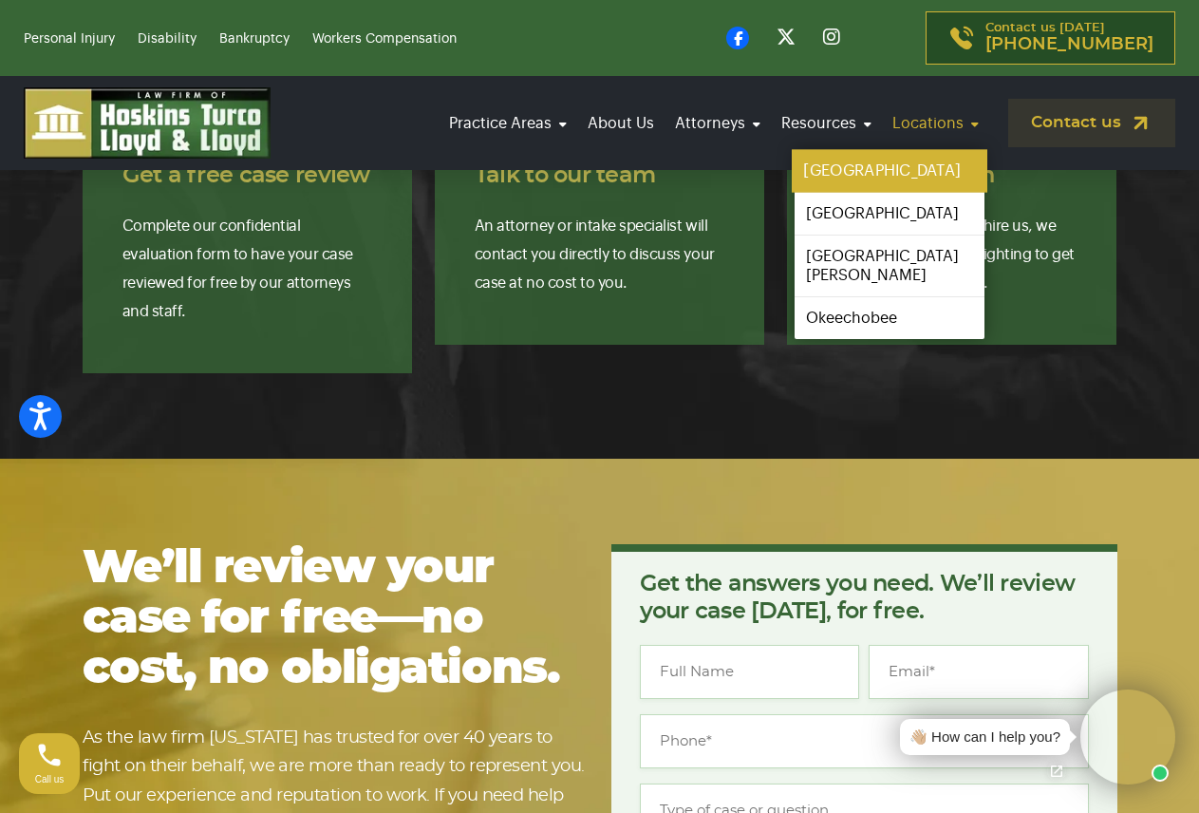
click at [920, 165] on link "[GEOGRAPHIC_DATA]" at bounding box center [890, 171] width 196 height 43
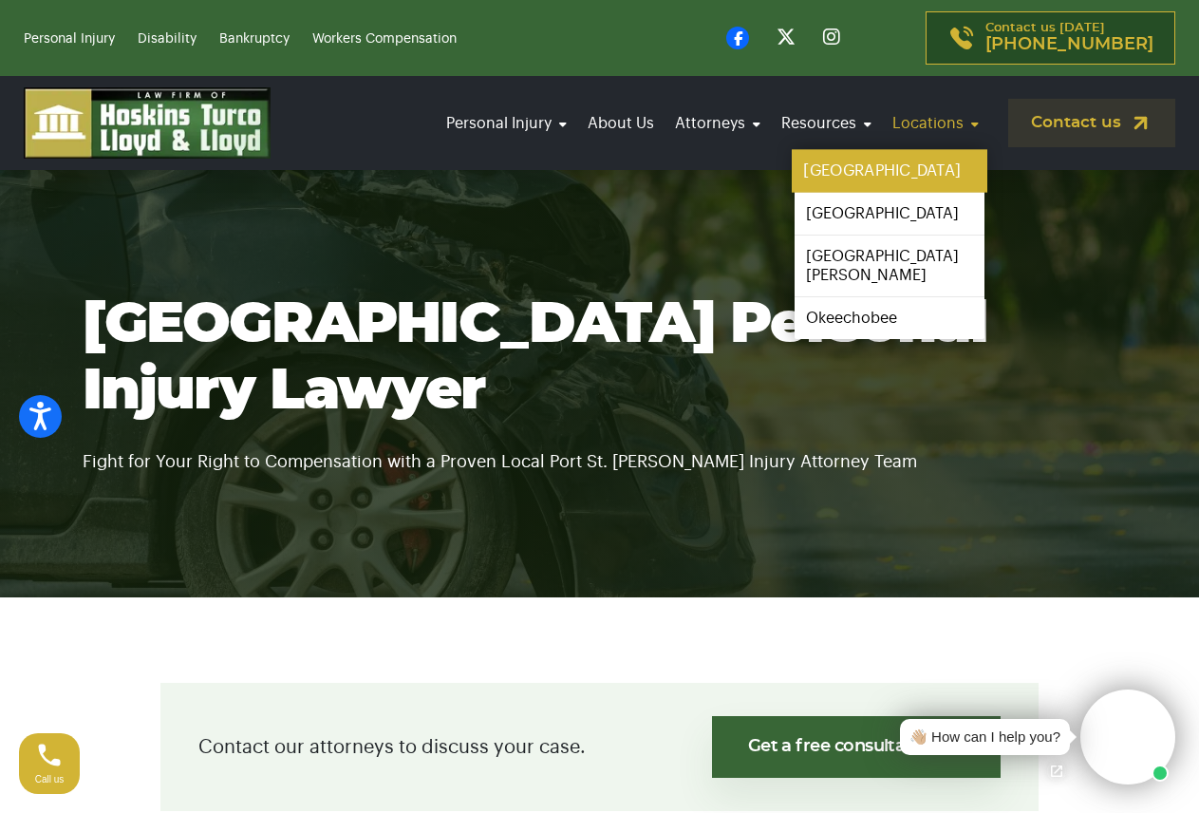
click at [908, 168] on link "[GEOGRAPHIC_DATA]" at bounding box center [890, 171] width 196 height 43
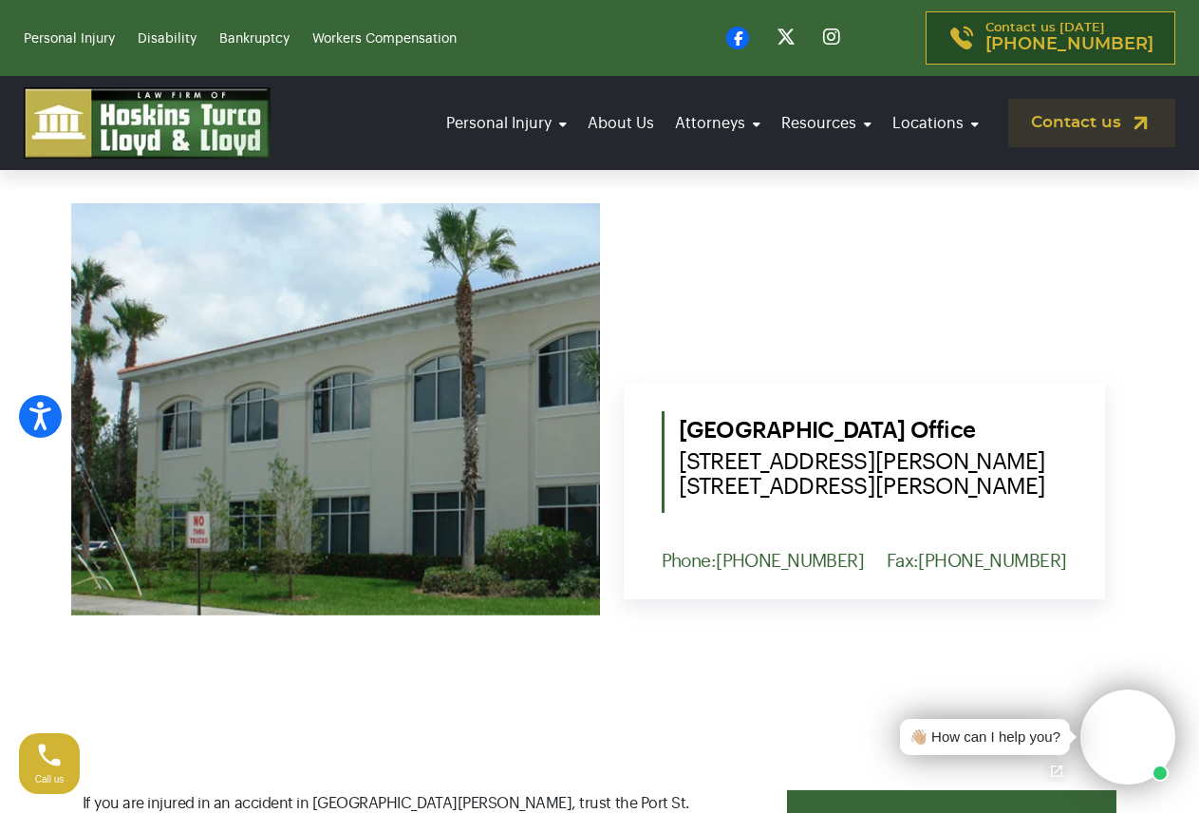
scroll to position [759, 0]
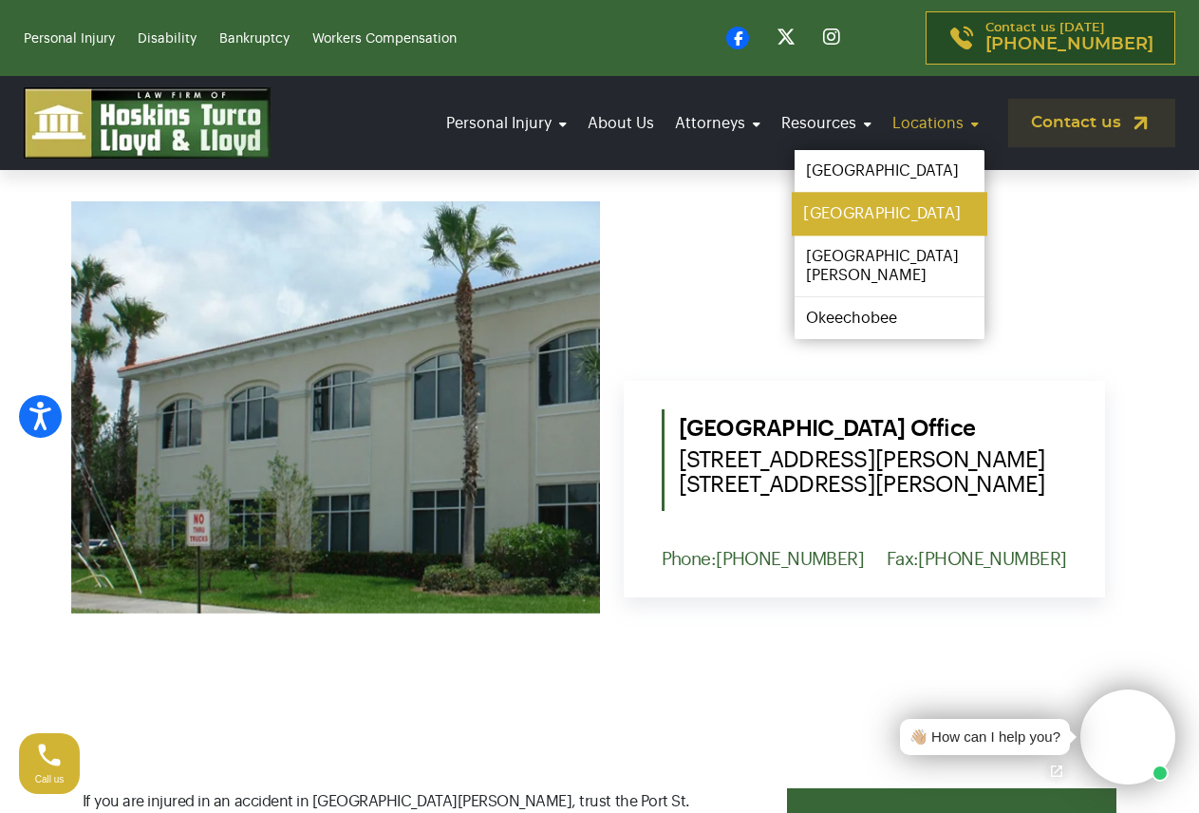
click at [908, 214] on link "[GEOGRAPHIC_DATA]" at bounding box center [890, 214] width 196 height 43
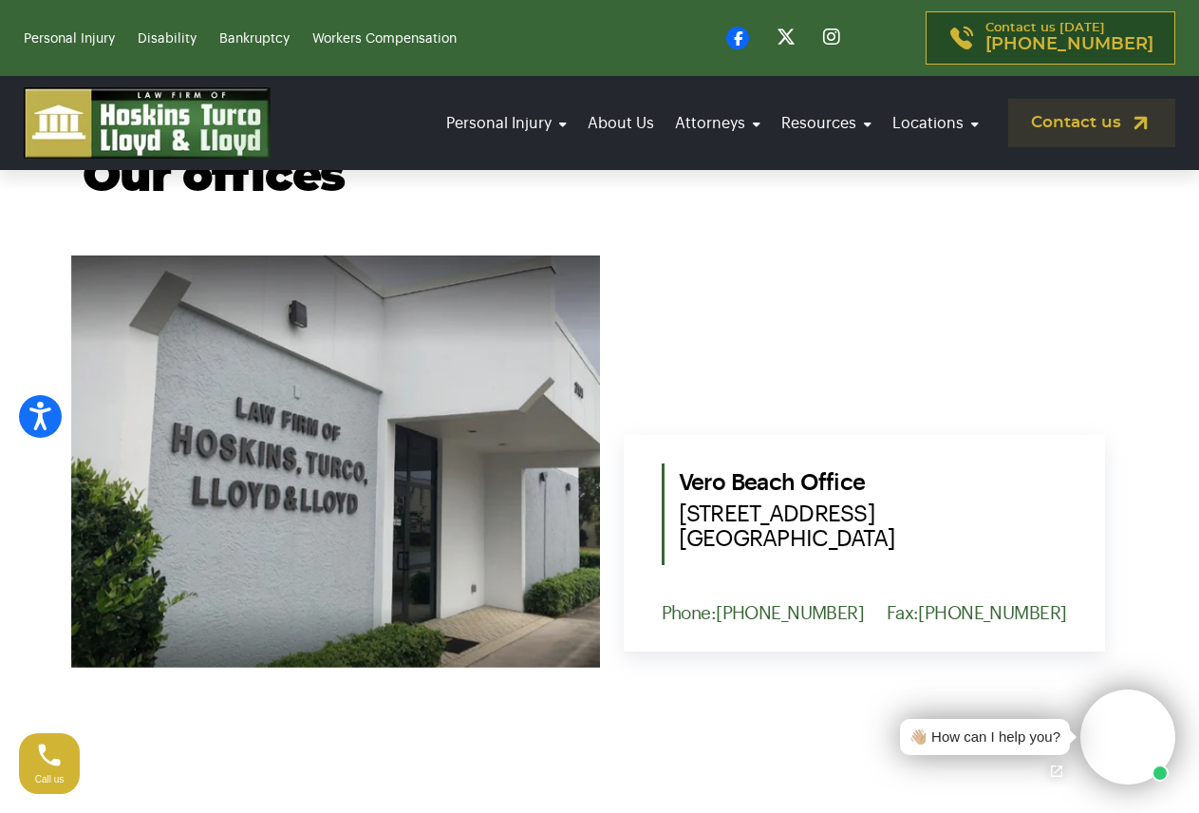
scroll to position [759, 0]
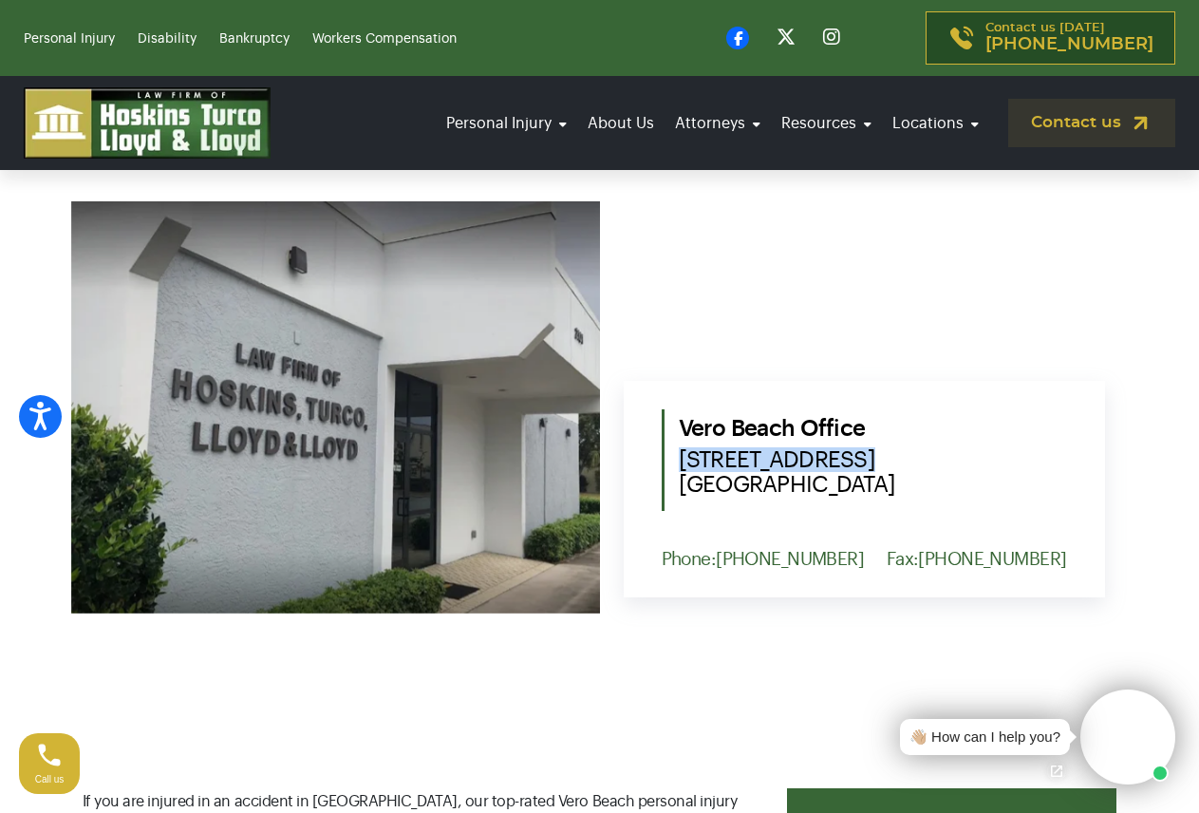
drag, startPoint x: 865, startPoint y: 457, endPoint x: 676, endPoint y: 462, distance: 189.0
click at [676, 462] on div "Vero Beach Office 2101 15th Avenue Vero Beach, FL 32960" at bounding box center [864, 460] width 405 height 102
copy span "2101 15th Avenue"
